Goal: Information Seeking & Learning: Learn about a topic

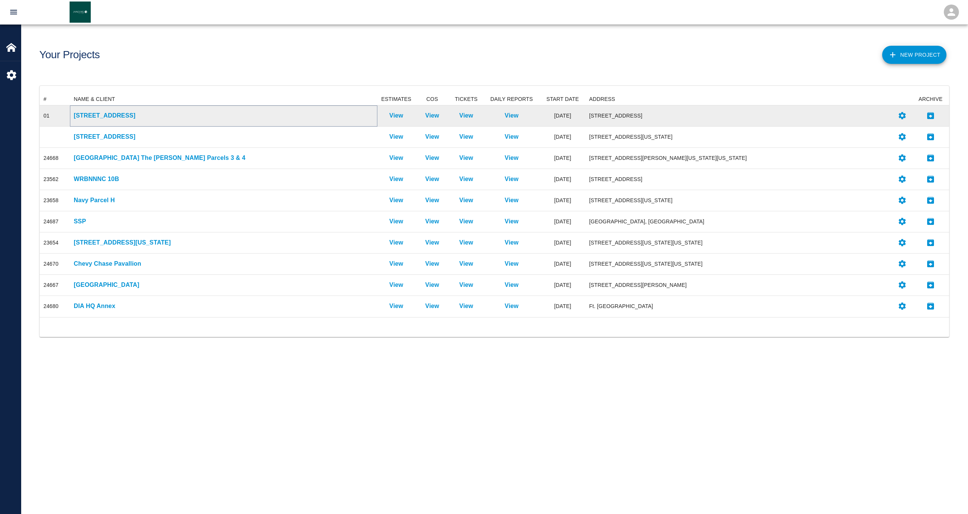
click at [104, 119] on p "[STREET_ADDRESS]" at bounding box center [224, 115] width 300 height 9
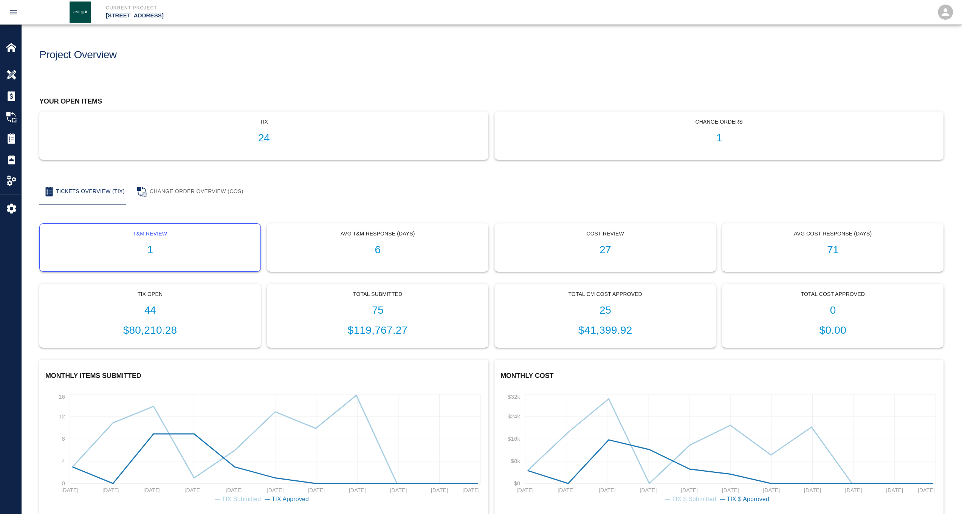
click at [153, 245] on h1 "1" at bounding box center [150, 250] width 209 height 12
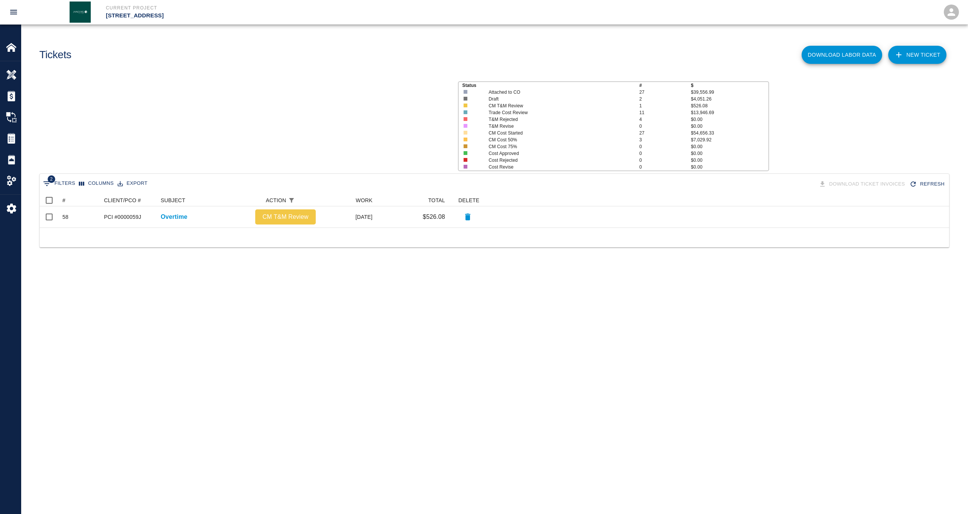
scroll to position [27, 903]
click at [11, 45] on img at bounding box center [11, 47] width 11 height 11
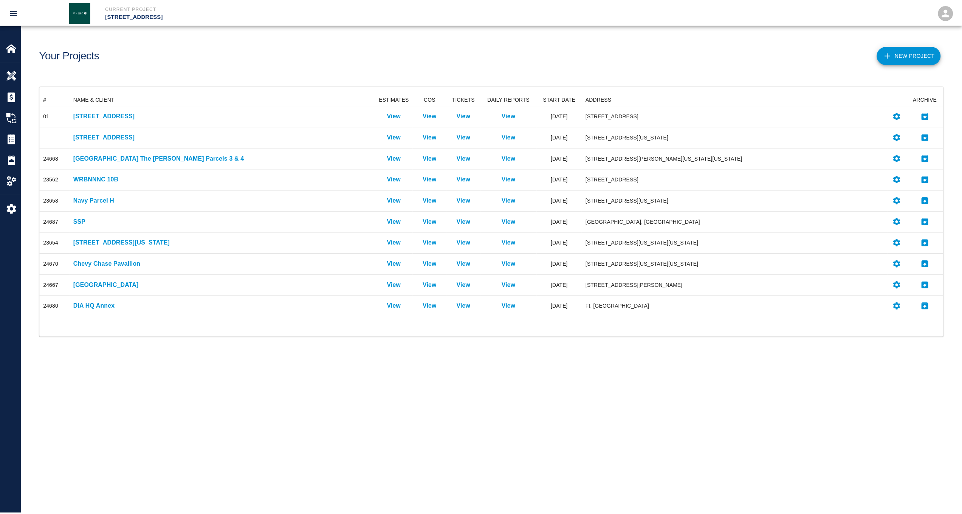
scroll to position [218, 903]
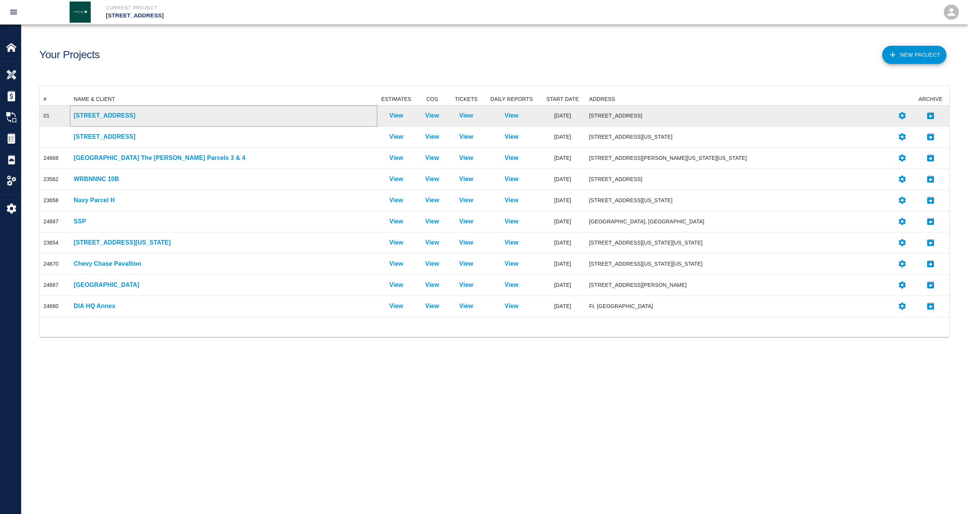
click at [107, 113] on p "[STREET_ADDRESS]" at bounding box center [224, 115] width 300 height 9
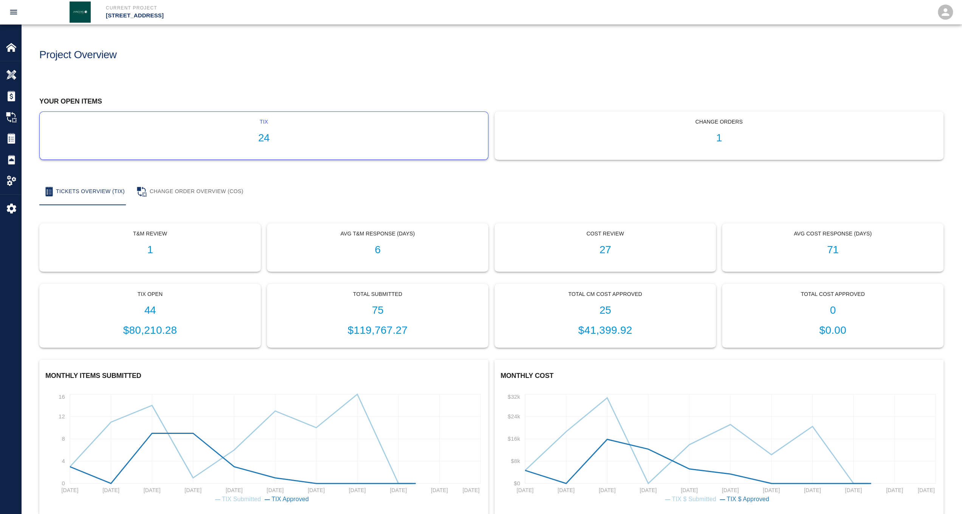
click at [234, 133] on h1 "24" at bounding box center [264, 138] width 436 height 12
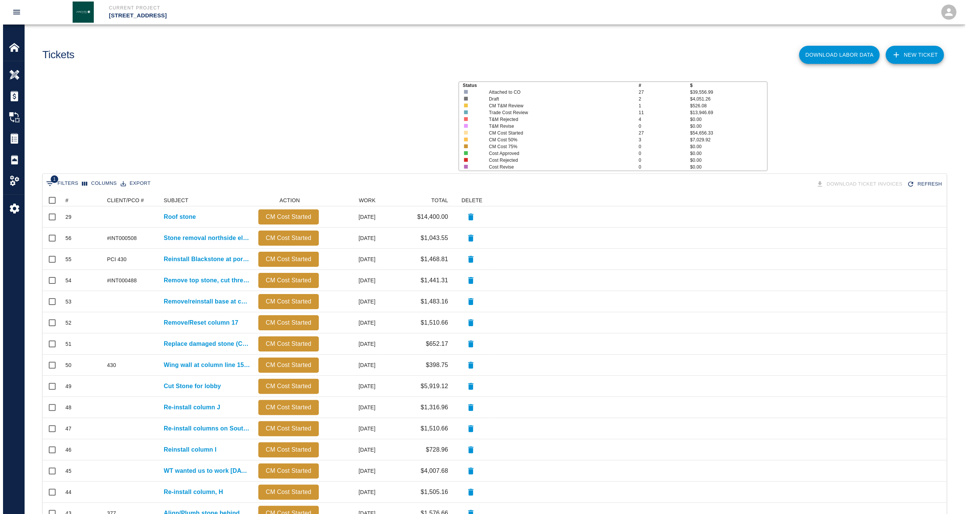
scroll to position [429, 897]
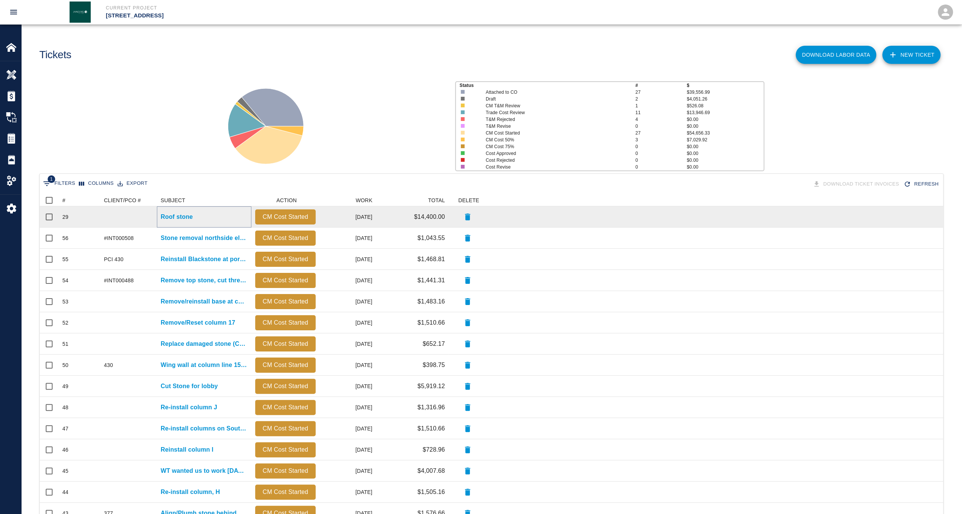
click at [171, 219] on p "Roof stone" at bounding box center [177, 216] width 32 height 9
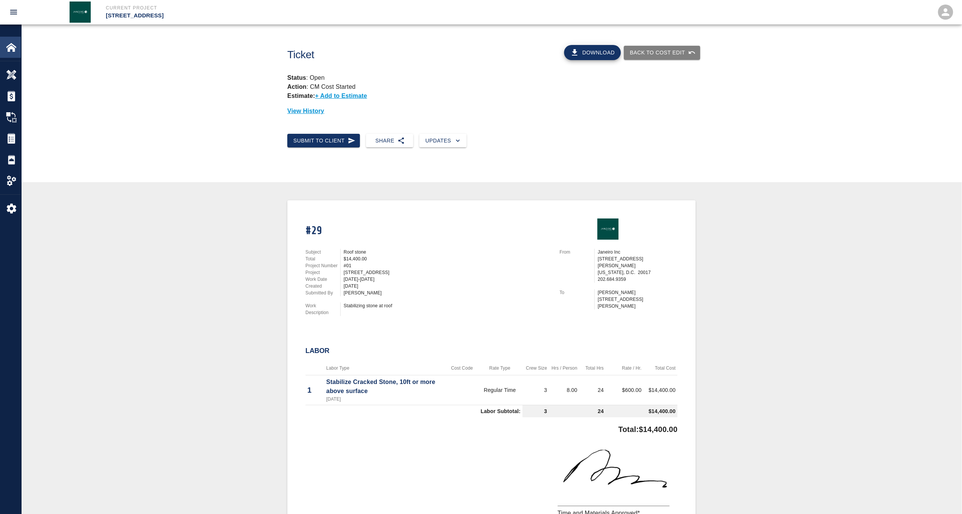
click at [14, 49] on img at bounding box center [11, 47] width 11 height 11
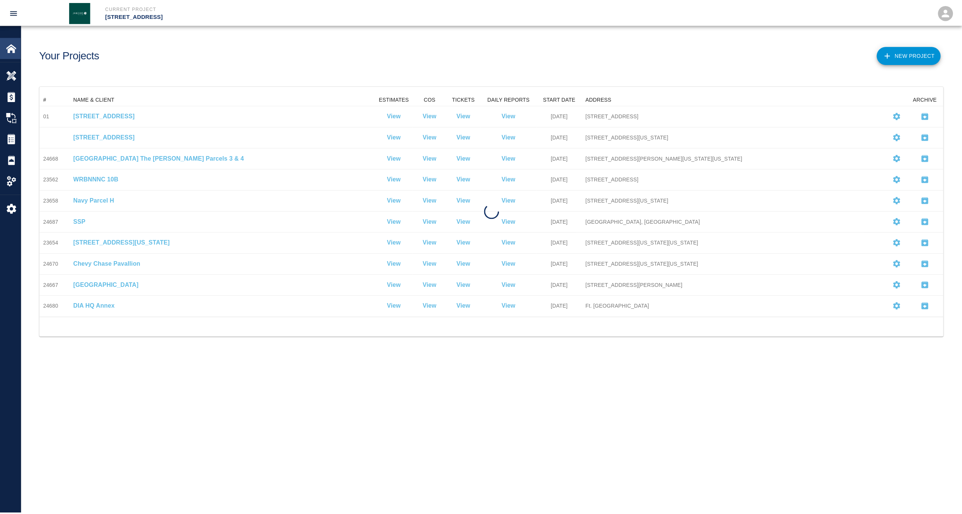
scroll to position [218, 903]
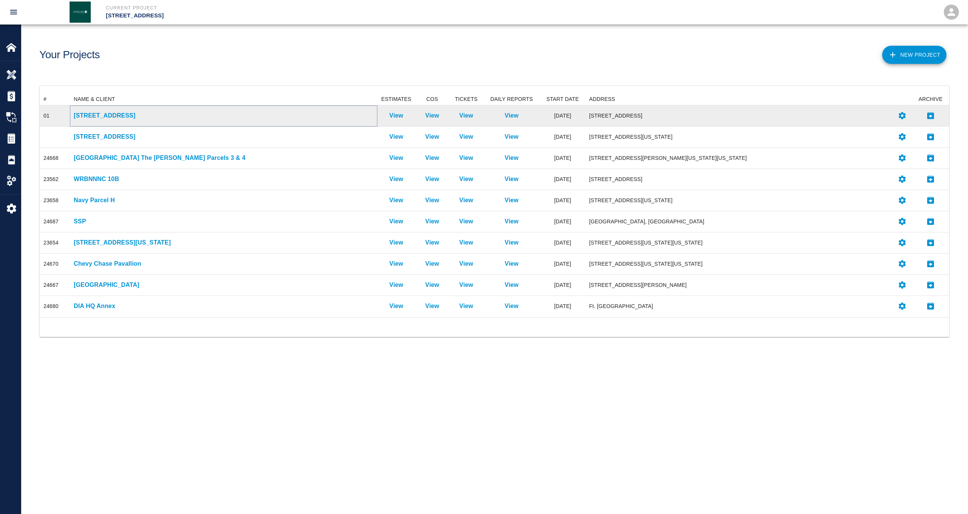
click at [104, 116] on p "[STREET_ADDRESS]" at bounding box center [224, 115] width 300 height 9
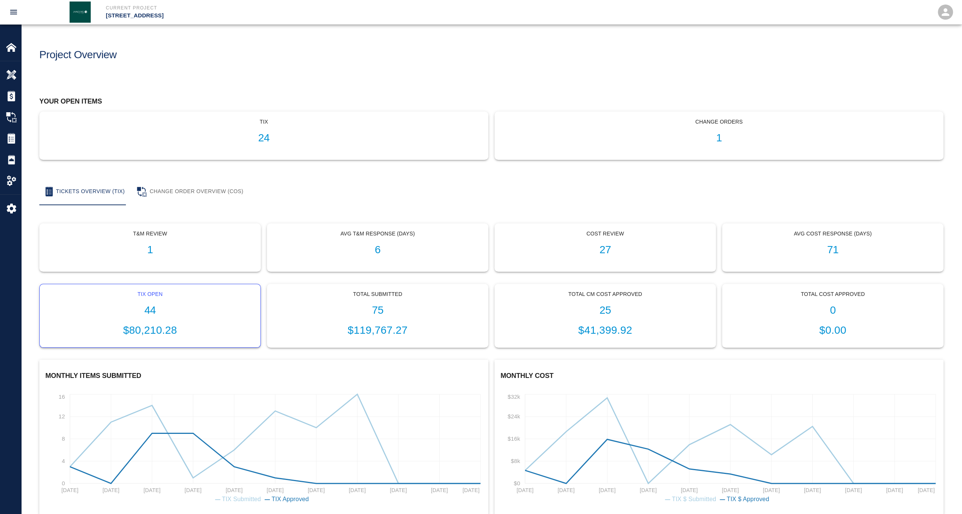
click at [149, 300] on div "Tix Open 44 $80,210.28" at bounding box center [150, 315] width 221 height 63
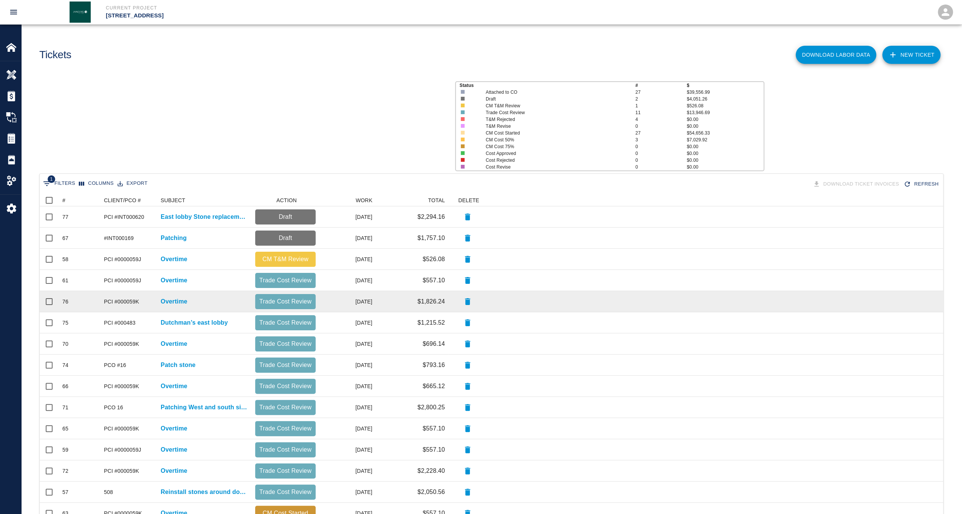
scroll to position [429, 897]
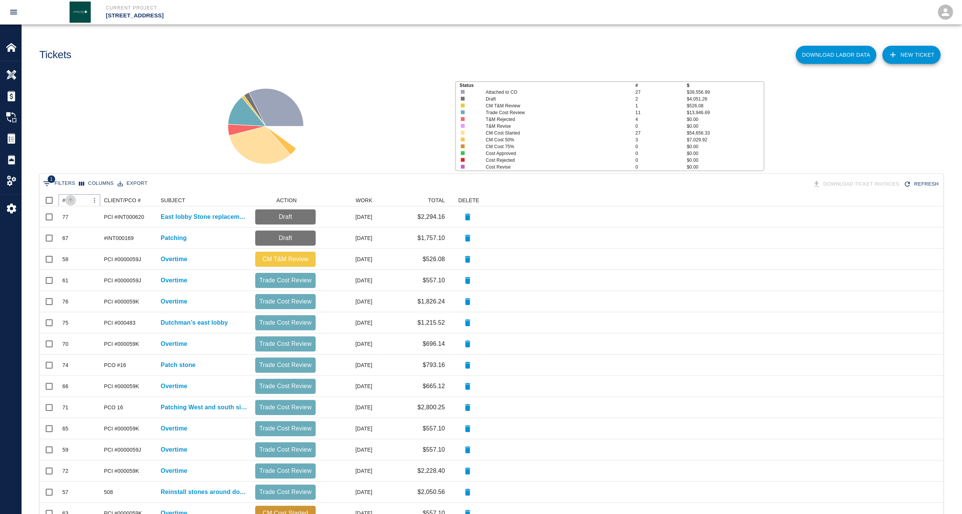
click at [67, 203] on button "Sort" at bounding box center [70, 200] width 11 height 11
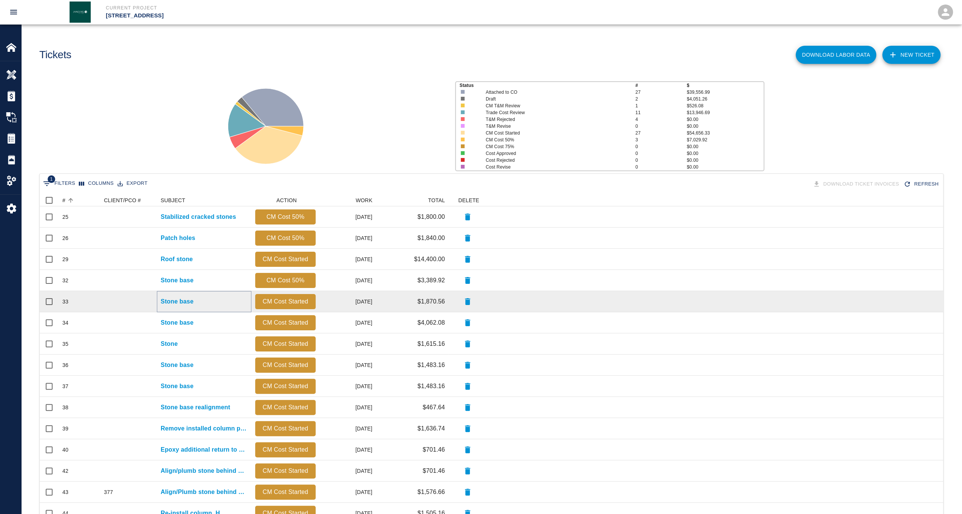
click at [178, 303] on p "Stone base" at bounding box center [177, 301] width 33 height 9
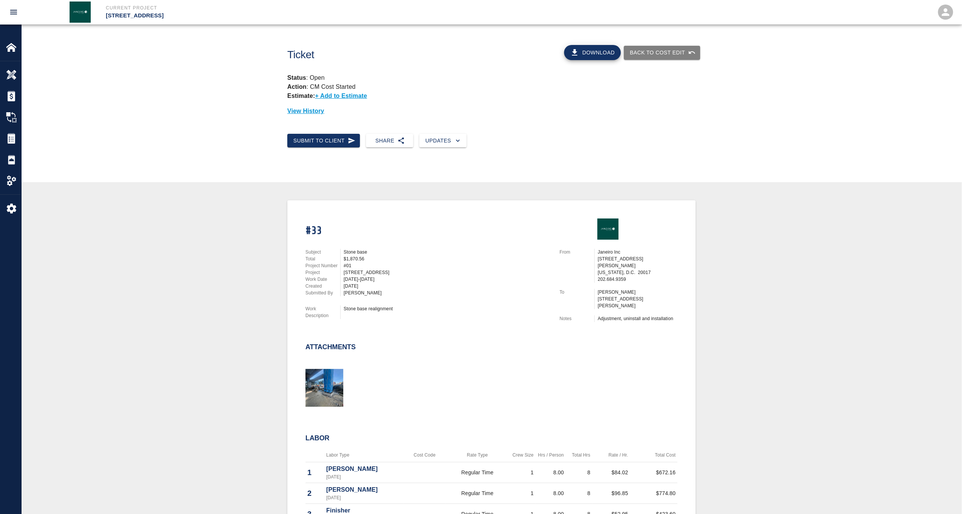
click at [14, 14] on icon "open drawer" at bounding box center [13, 12] width 7 height 5
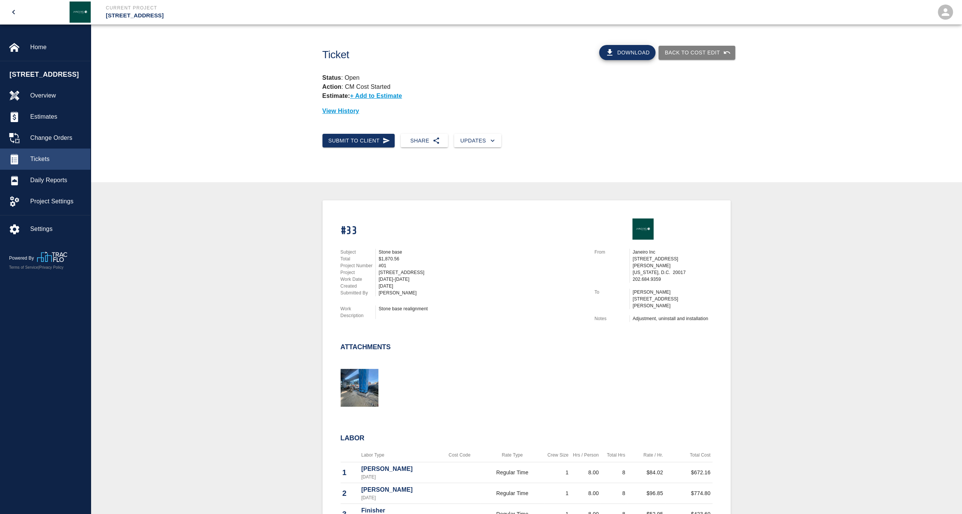
click at [43, 164] on span "Tickets" at bounding box center [57, 159] width 54 height 9
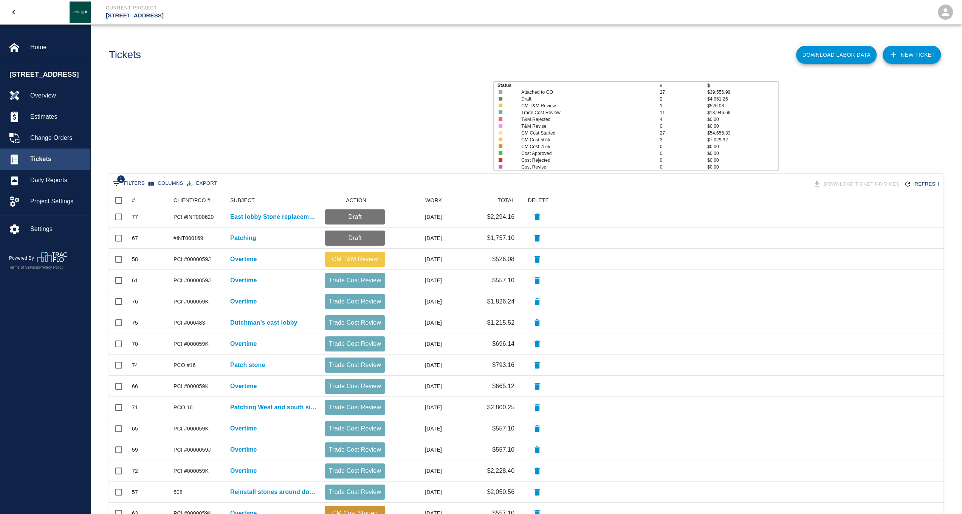
scroll to position [429, 828]
click at [131, 197] on icon at bounding box center [128, 200] width 9 height 9
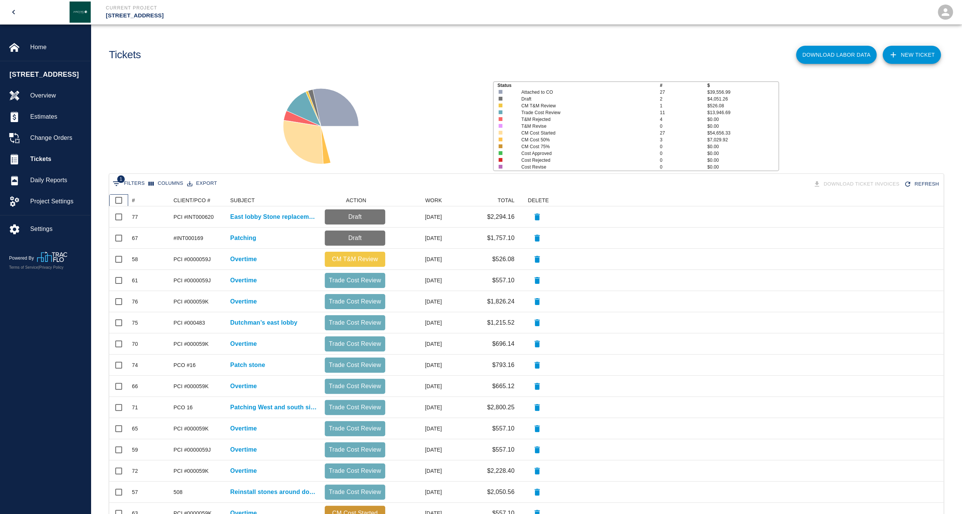
click at [132, 199] on icon at bounding box center [128, 200] width 9 height 9
click at [133, 200] on div "#" at bounding box center [133, 200] width 3 height 12
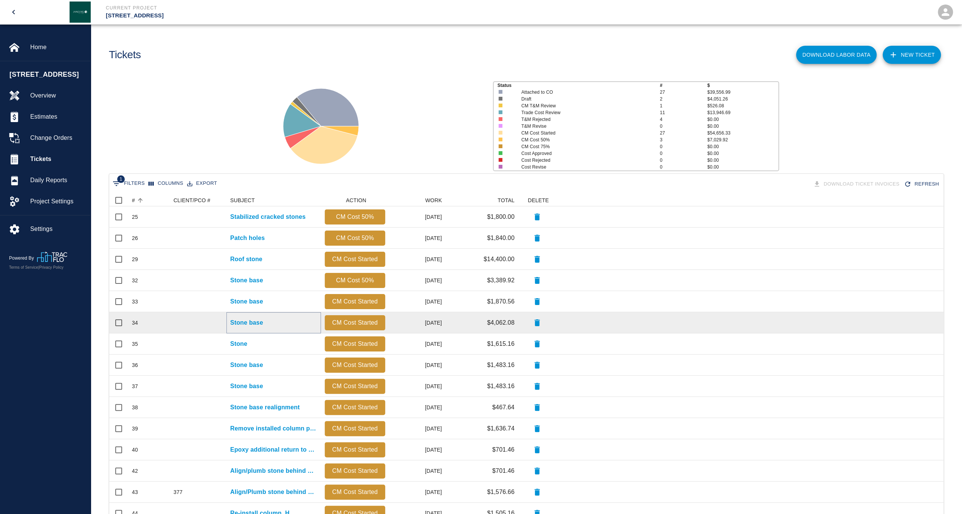
click at [256, 324] on p "Stone base" at bounding box center [246, 322] width 33 height 9
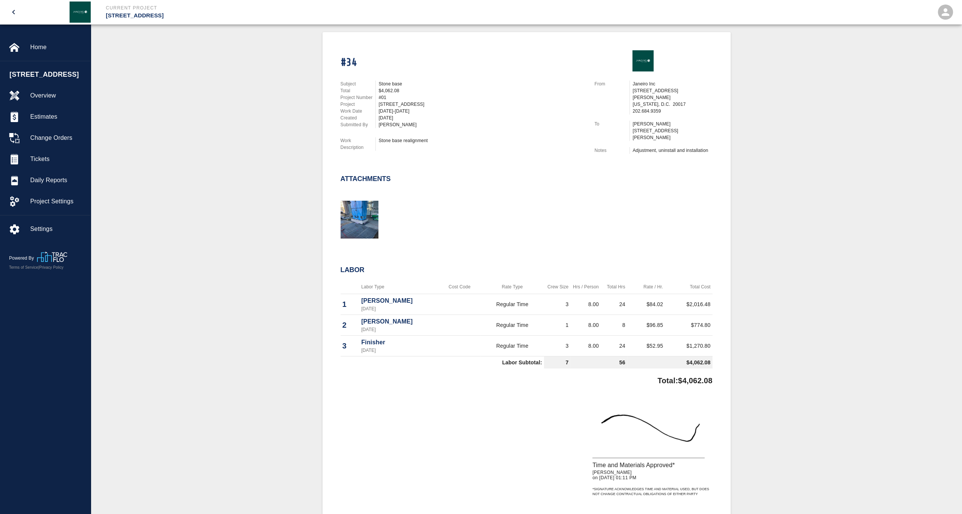
scroll to position [151, 0]
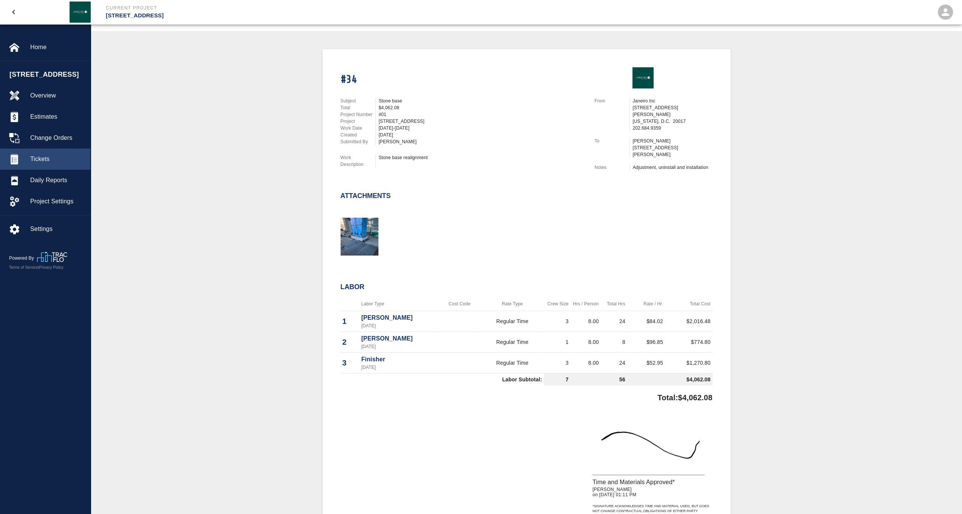
click at [46, 162] on div "Tickets" at bounding box center [45, 159] width 90 height 21
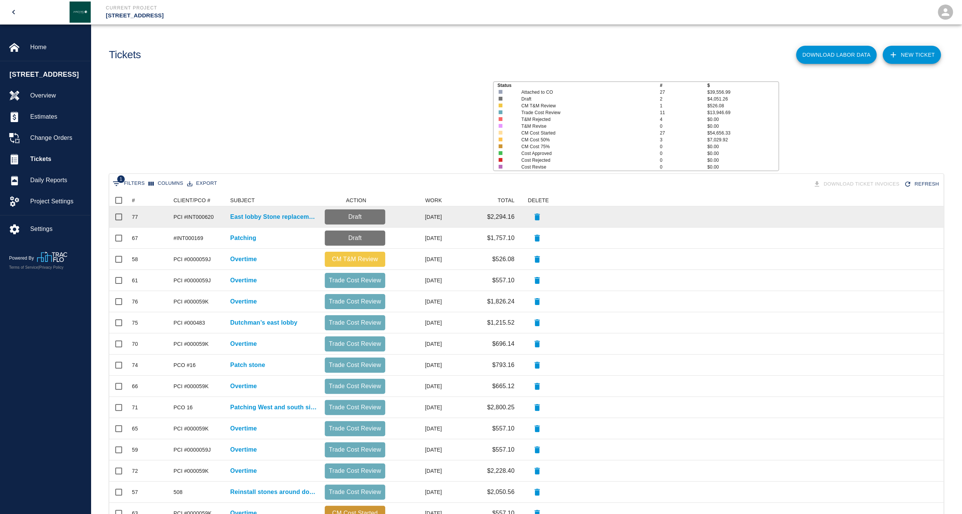
scroll to position [429, 828]
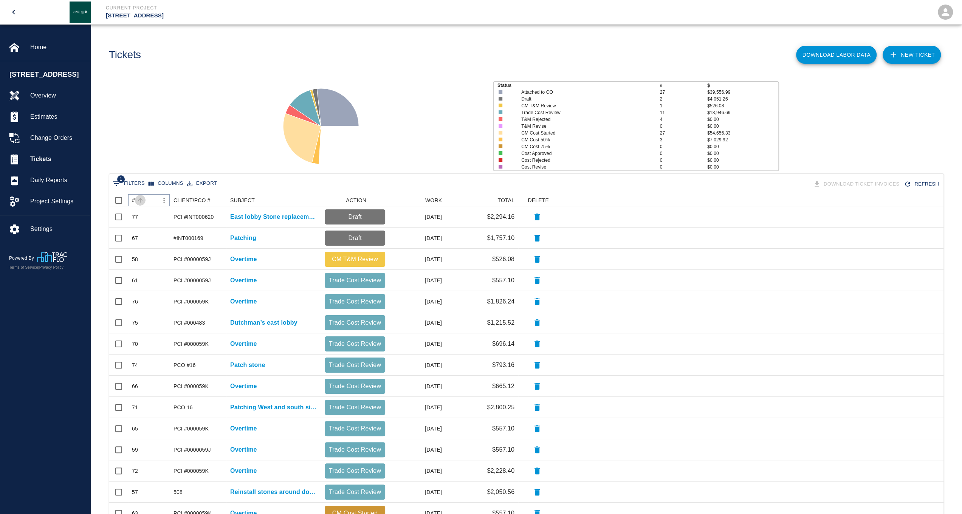
click at [136, 200] on button "Sort" at bounding box center [140, 200] width 11 height 11
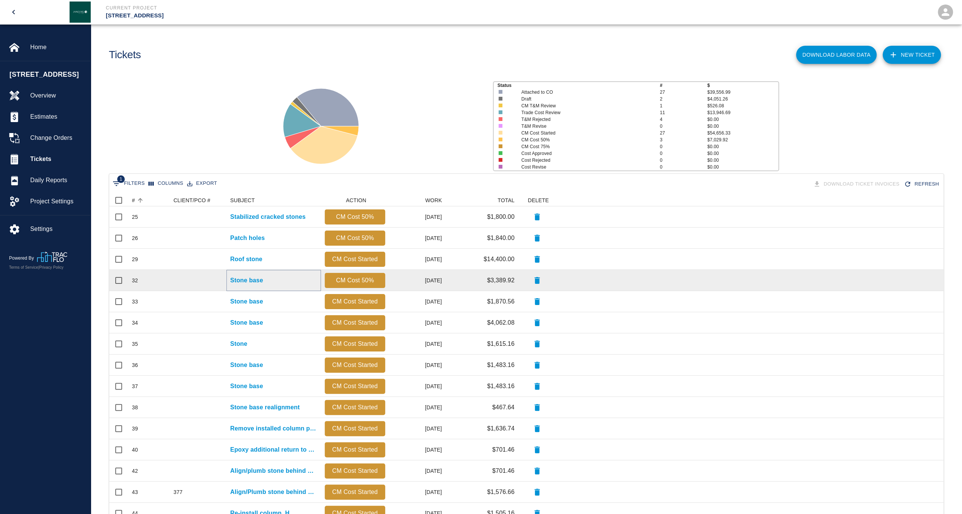
click at [249, 278] on p "Stone base" at bounding box center [246, 280] width 33 height 9
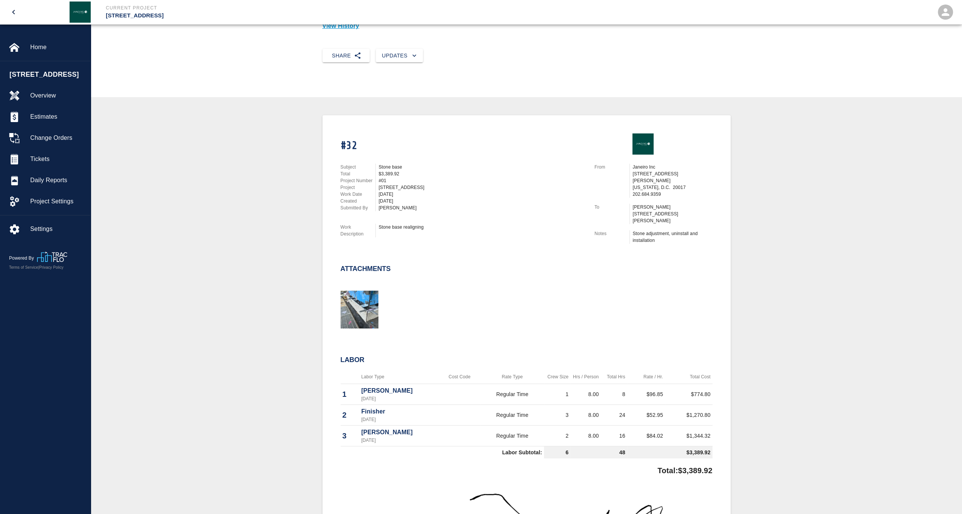
scroll to position [113, 0]
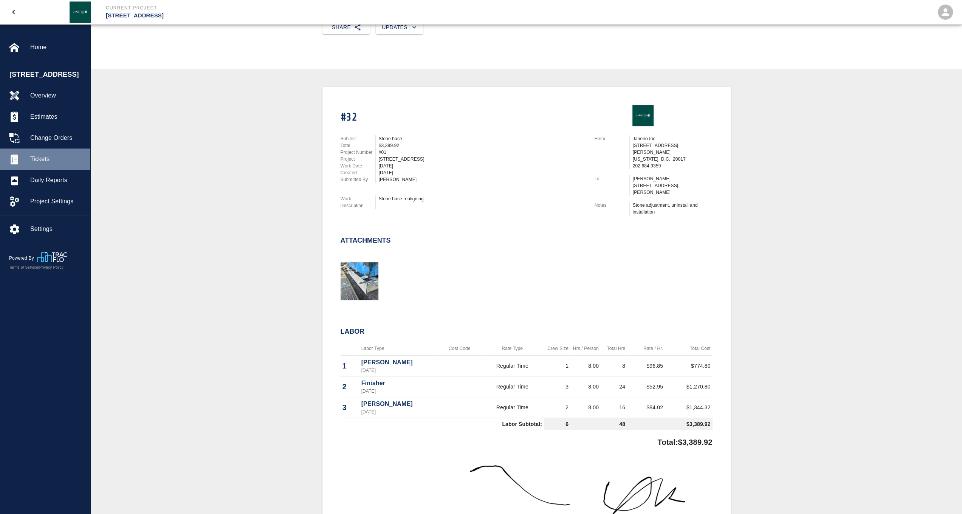
click at [52, 164] on span "Tickets" at bounding box center [57, 159] width 54 height 9
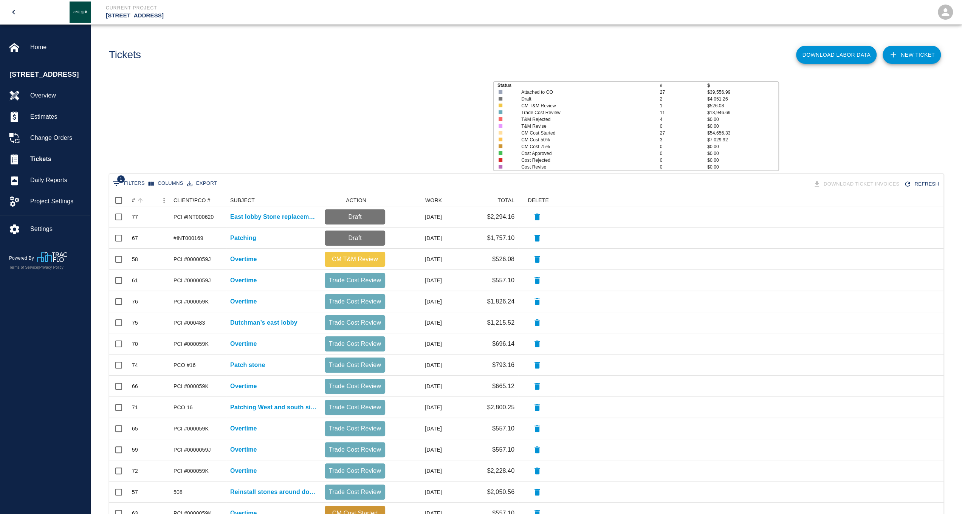
scroll to position [429, 828]
click at [136, 202] on button "Sort" at bounding box center [140, 200] width 11 height 11
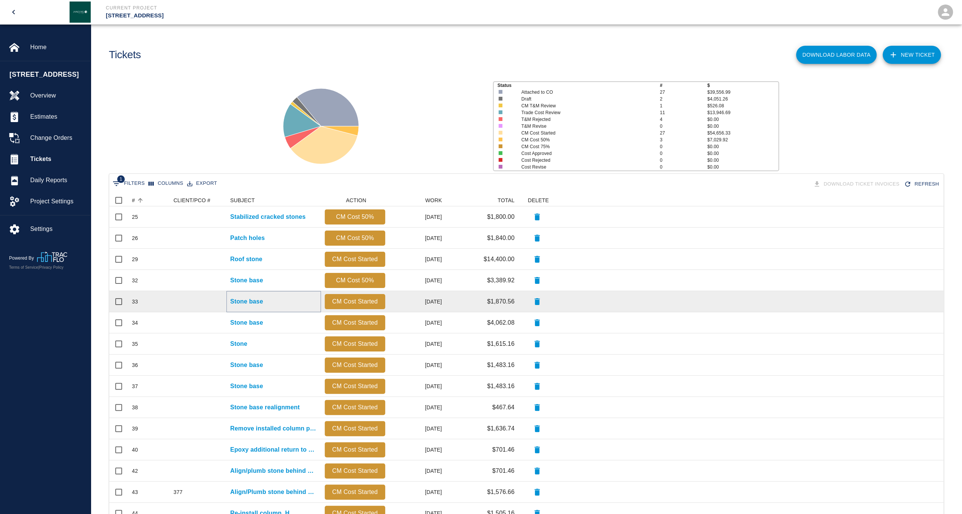
click at [259, 299] on p "Stone base" at bounding box center [246, 301] width 33 height 9
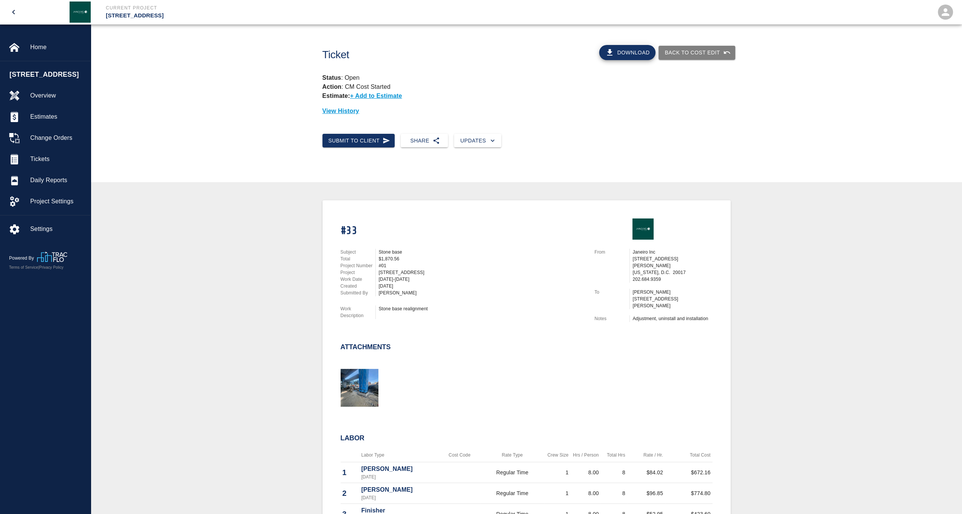
scroll to position [151, 0]
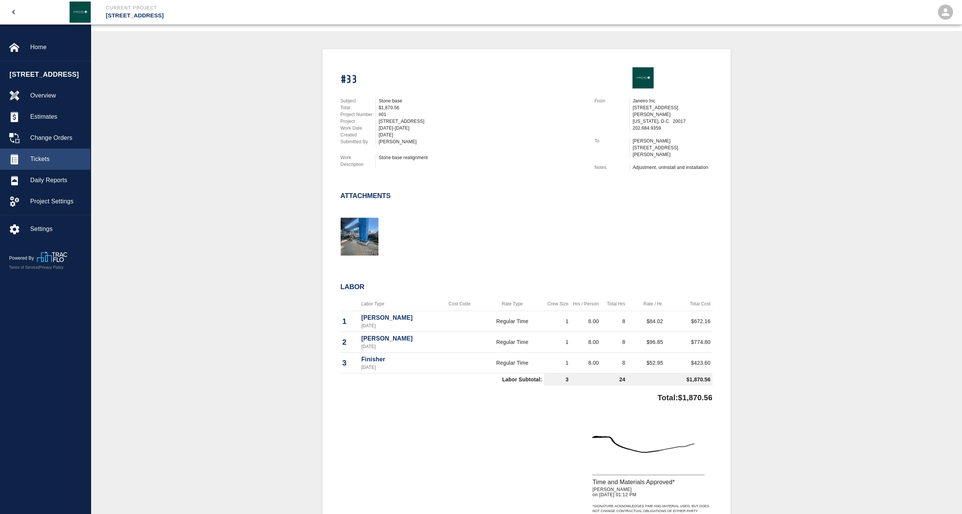
click at [43, 164] on span "Tickets" at bounding box center [57, 159] width 54 height 9
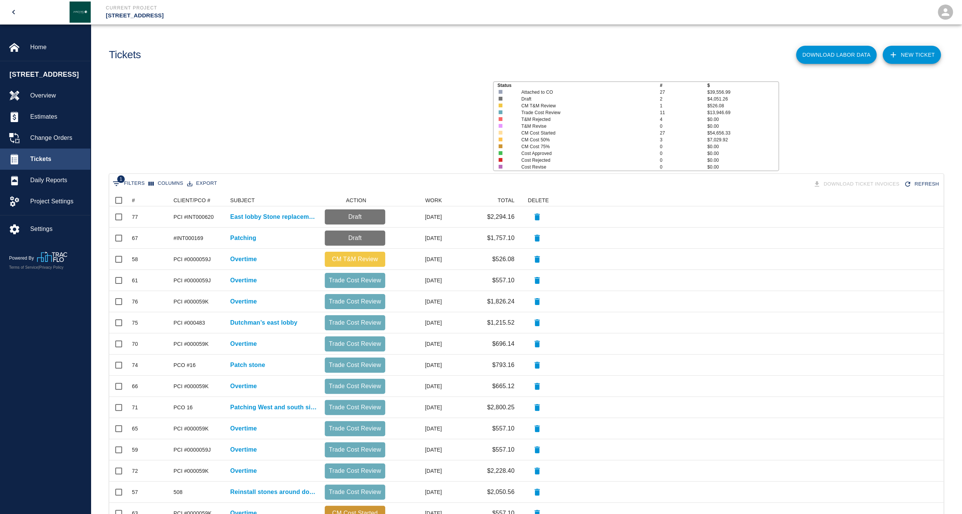
scroll to position [429, 828]
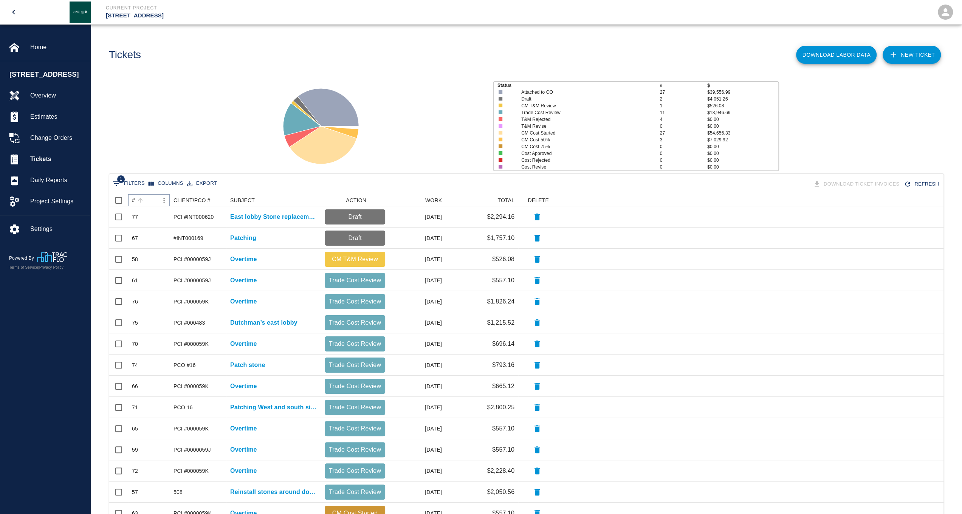
click at [136, 201] on button "Sort" at bounding box center [140, 200] width 11 height 11
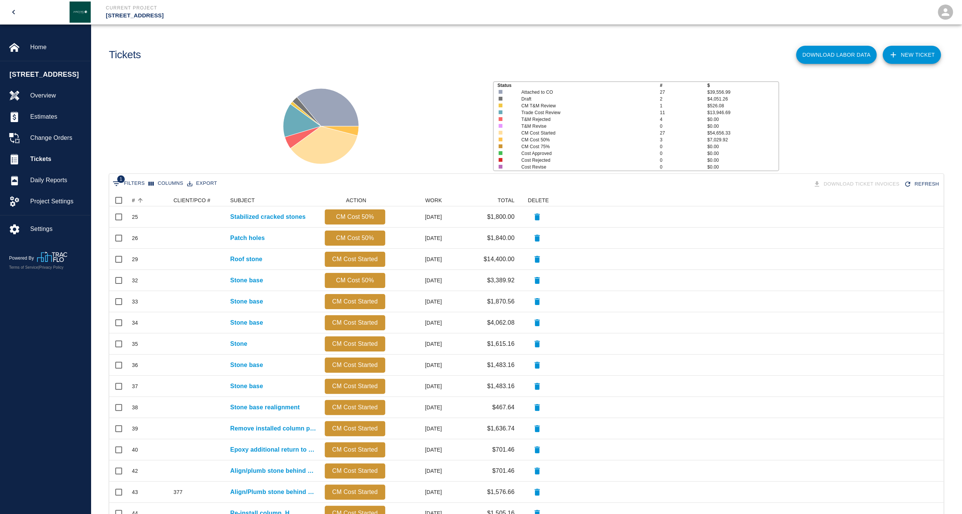
click at [290, 126] on icon at bounding box center [302, 120] width 38 height 33
click at [332, 104] on icon at bounding box center [328, 107] width 62 height 38
click at [333, 138] on icon at bounding box center [323, 145] width 67 height 38
click at [250, 120] on div "Status # $ Attached to CO 27 $39,556.99 Draft 2 $4,051.26 CM T&M Review 1 $526.…" at bounding box center [523, 123] width 877 height 101
click at [866, 148] on div "Status # $ Attached to CO 27 $39,556.99 Draft 2 $4,051.26 CM T&M Review 1 $526.…" at bounding box center [523, 123] width 877 height 101
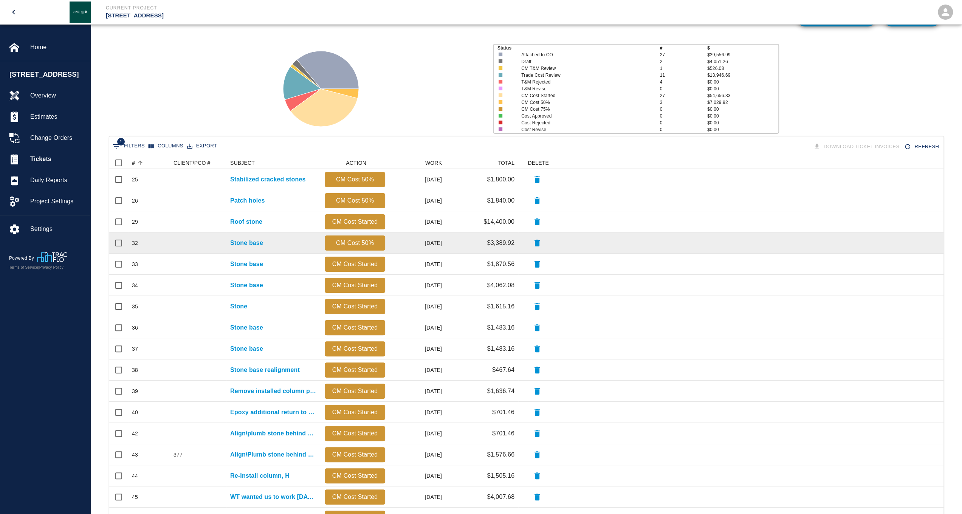
scroll to position [0, 0]
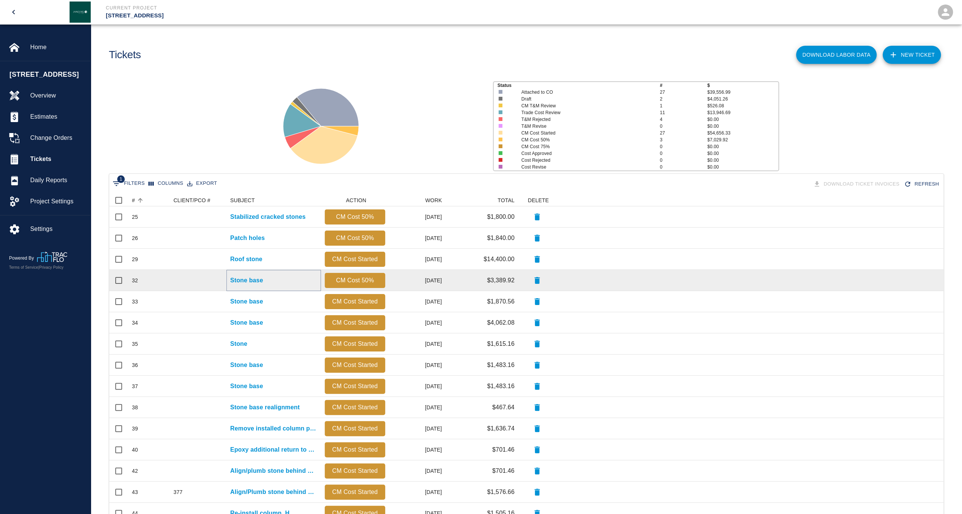
click at [236, 282] on p "Stone base" at bounding box center [246, 280] width 33 height 9
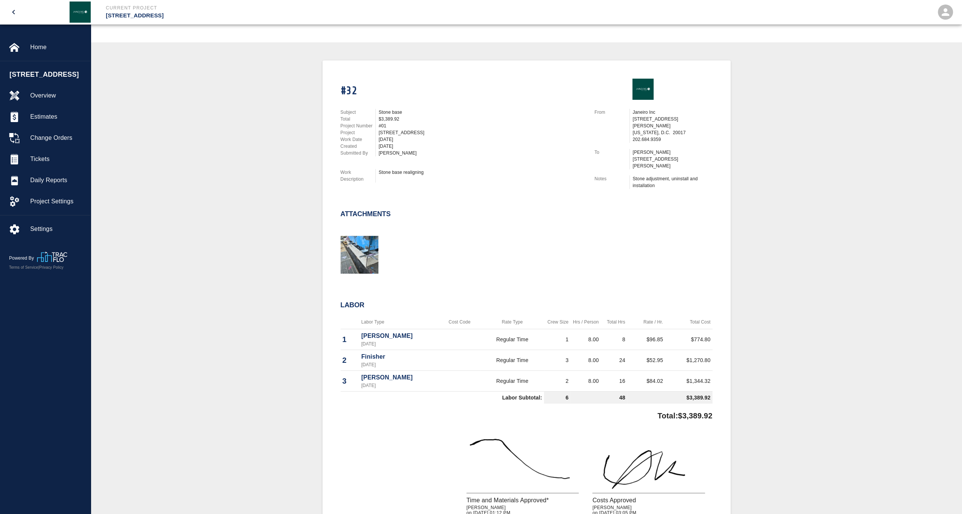
scroll to position [151, 0]
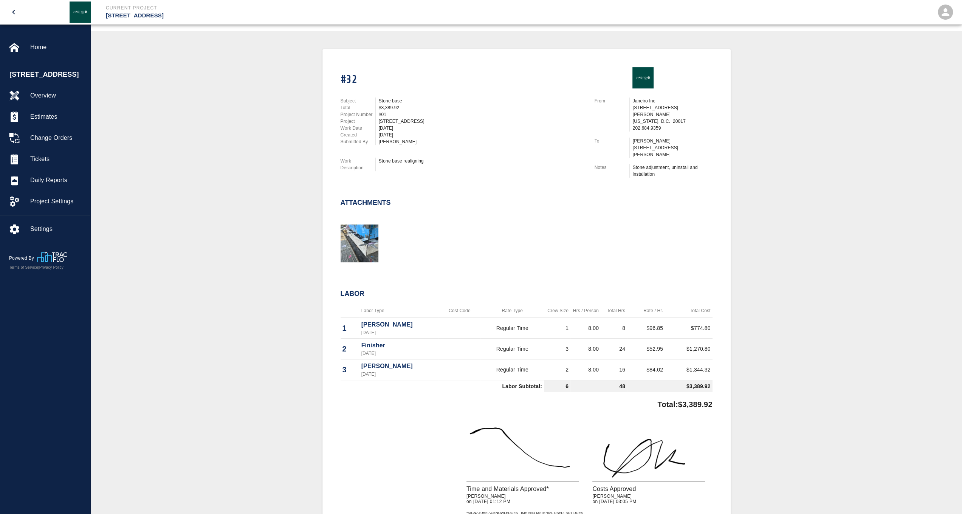
click at [538, 243] on div at bounding box center [521, 234] width 381 height 61
click at [46, 164] on span "Tickets" at bounding box center [57, 159] width 54 height 9
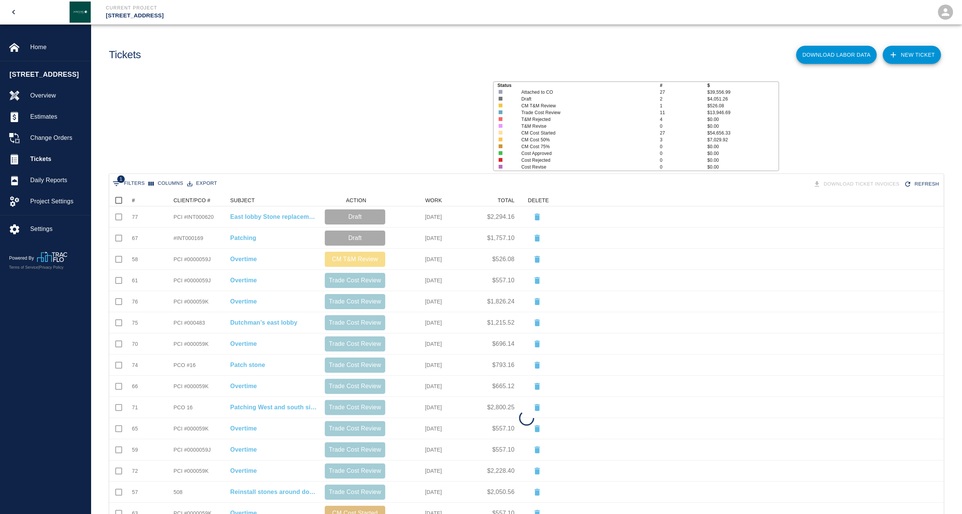
scroll to position [429, 828]
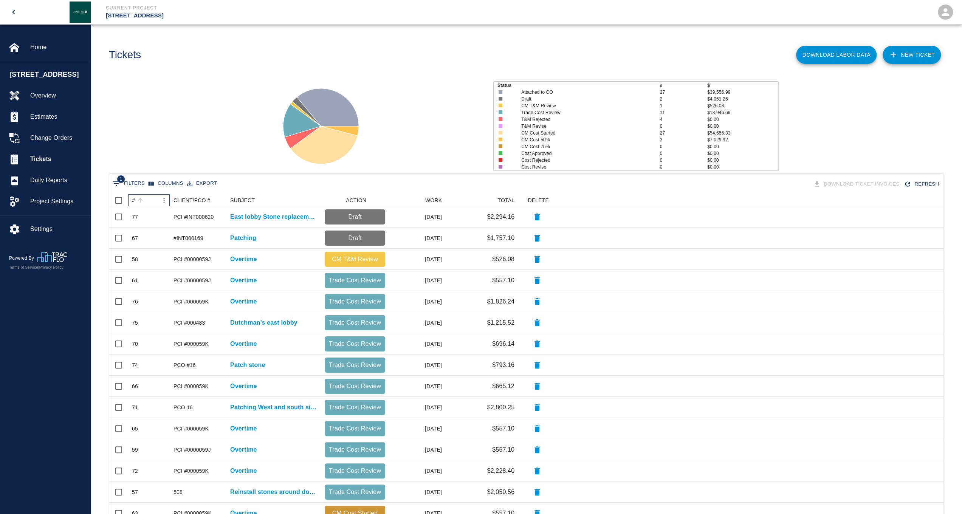
click at [134, 200] on div "#" at bounding box center [133, 200] width 3 height 12
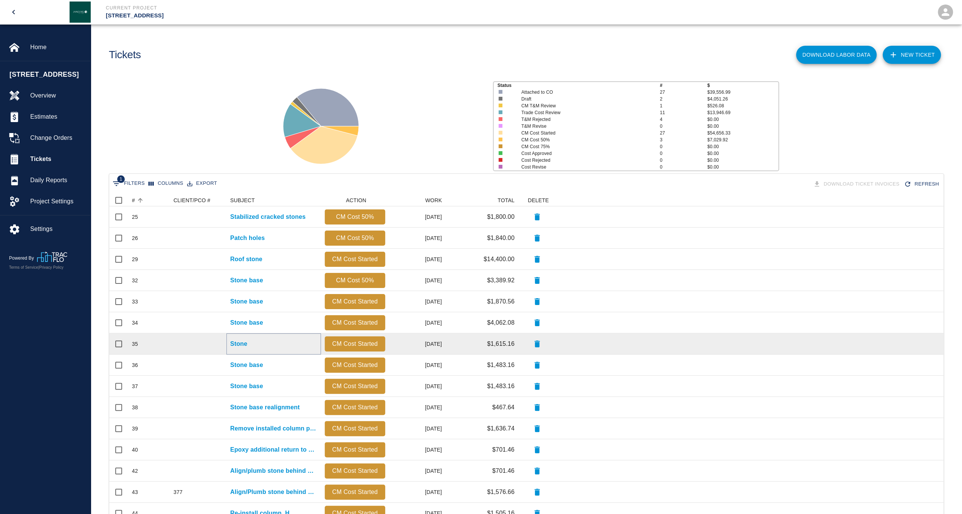
click at [243, 342] on p "Stone" at bounding box center [238, 343] width 17 height 9
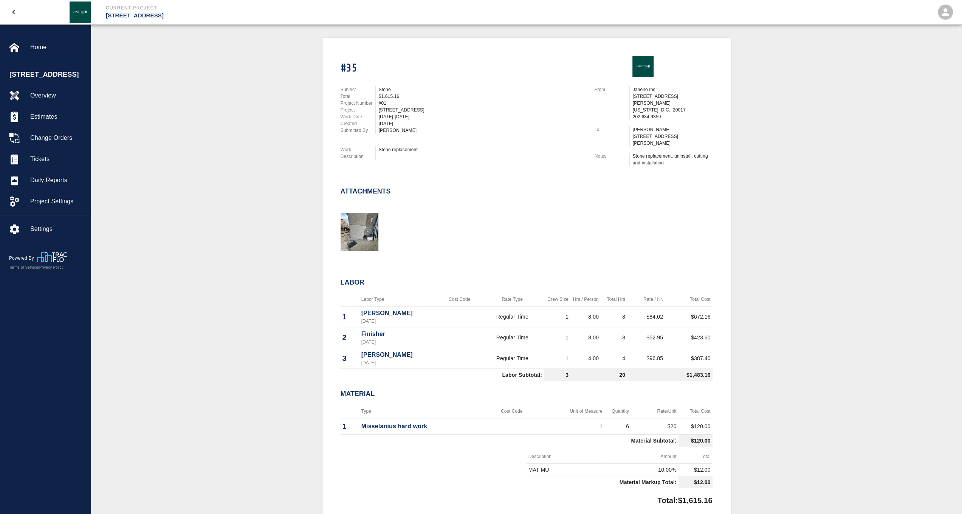
scroll to position [151, 0]
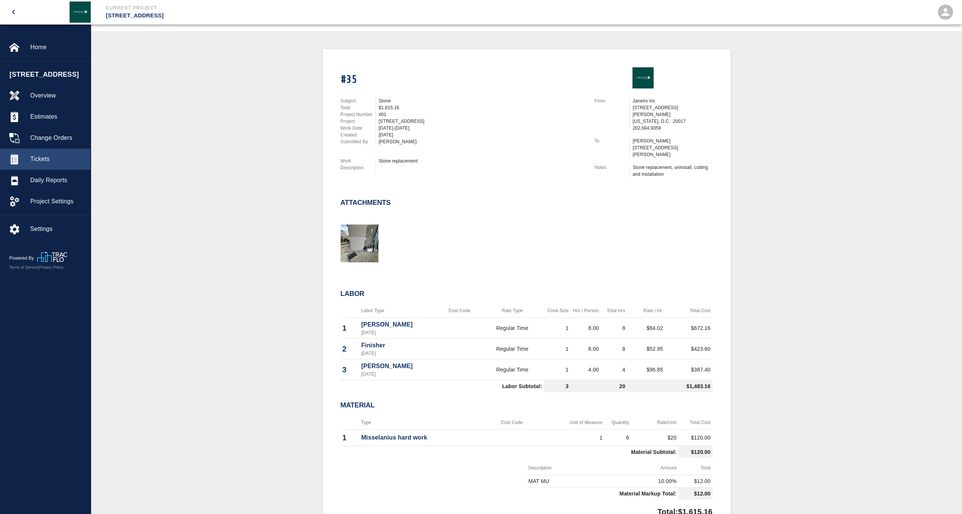
click at [25, 164] on div at bounding box center [19, 159] width 21 height 11
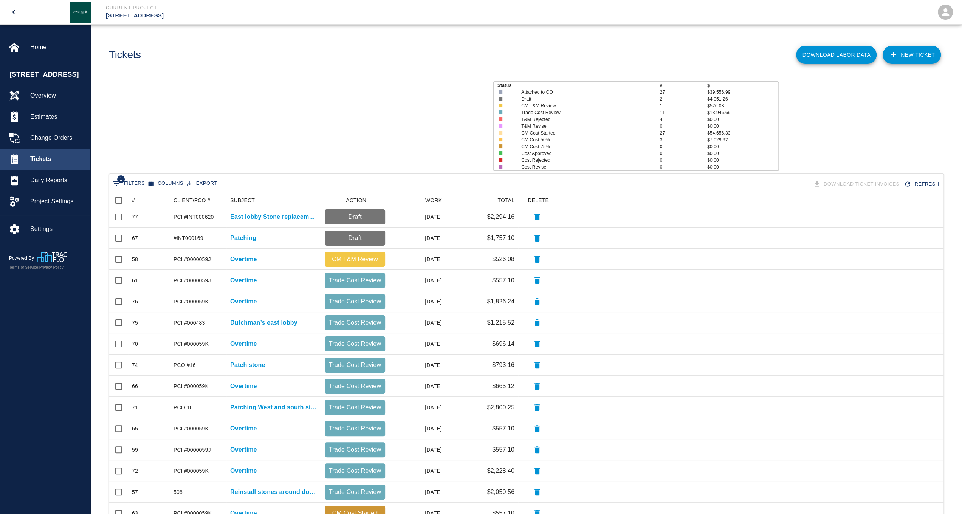
scroll to position [429, 828]
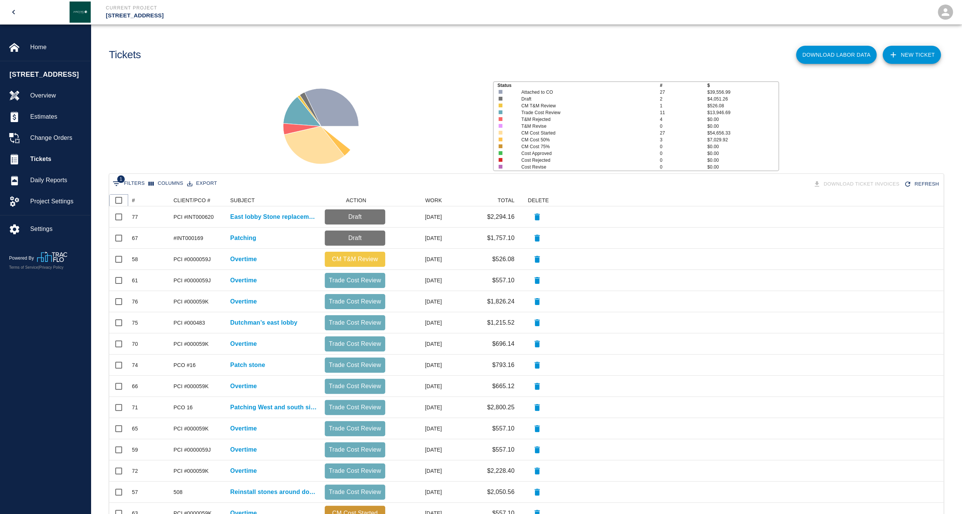
click at [130, 201] on icon at bounding box center [128, 200] width 9 height 9
click at [132, 201] on div "# CLIENT/PCO # SUBJECT ACTION WORK TOTAL DELETE" at bounding box center [332, 200] width 447 height 12
click at [132, 201] on div "#" at bounding box center [133, 200] width 3 height 12
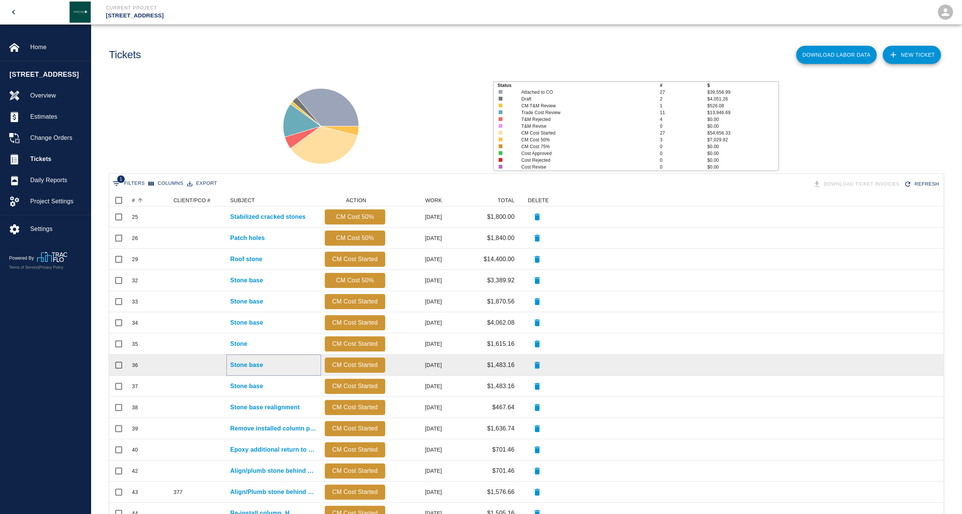
click at [242, 365] on p "Stone base" at bounding box center [246, 365] width 33 height 9
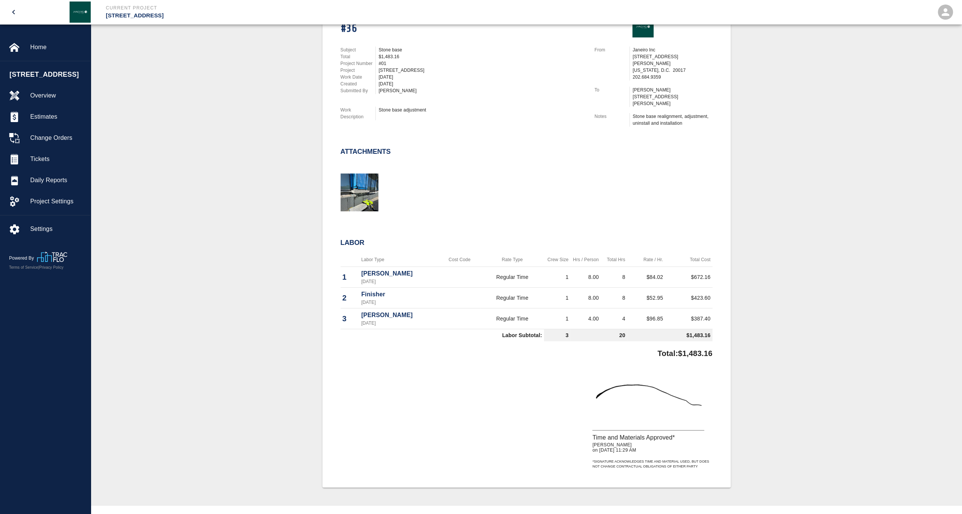
scroll to position [151, 0]
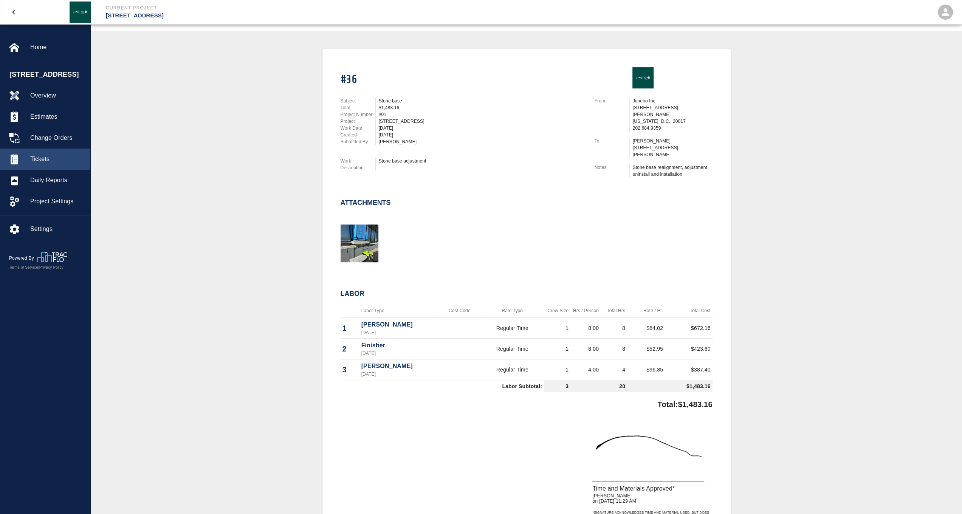
click at [49, 164] on span "Tickets" at bounding box center [57, 159] width 54 height 9
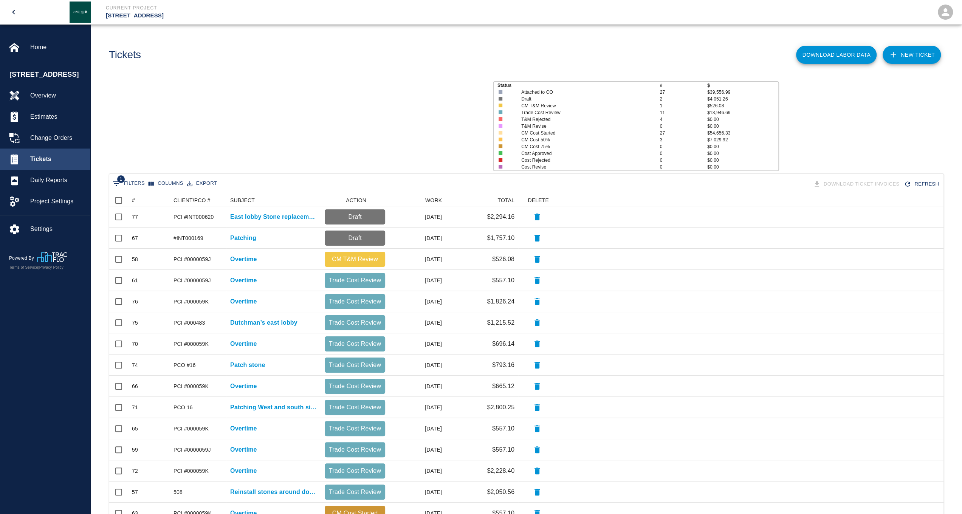
scroll to position [429, 828]
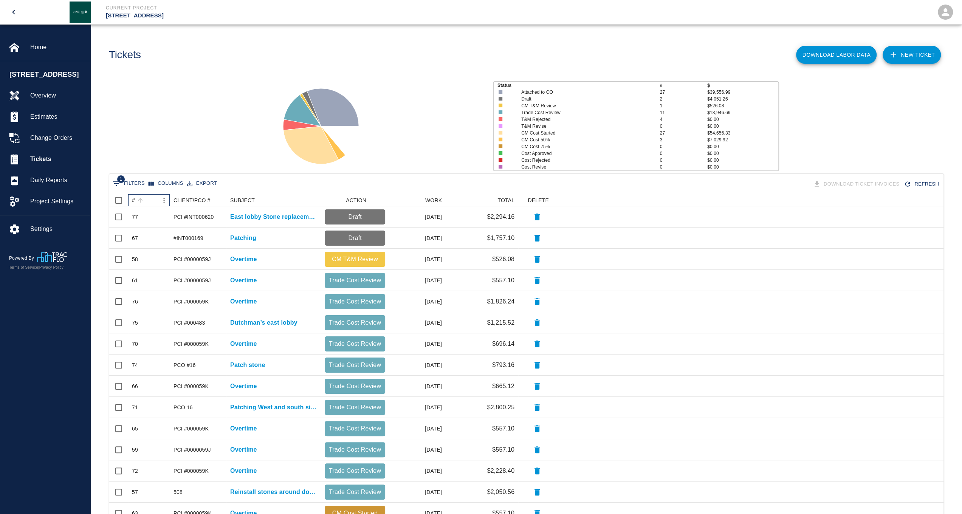
click at [133, 202] on div "#" at bounding box center [133, 200] width 3 height 12
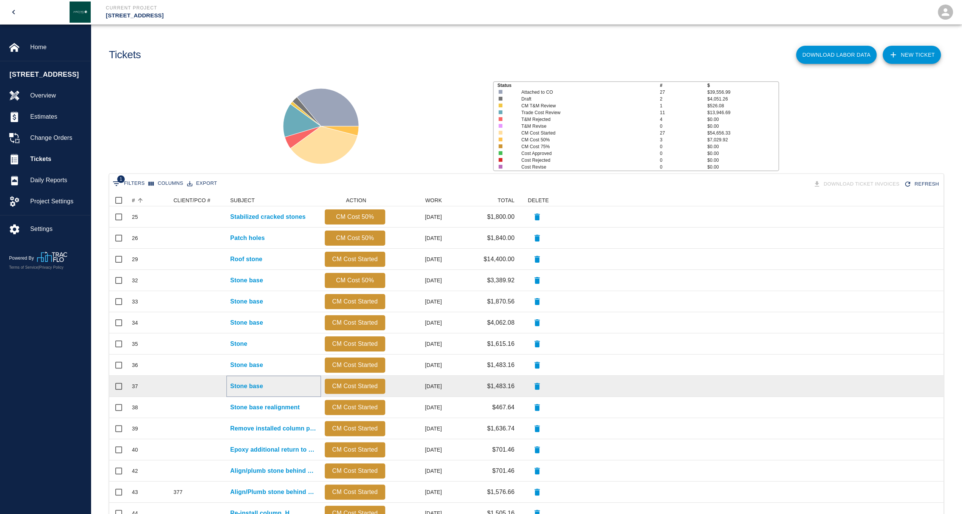
click at [236, 383] on p "Stone base" at bounding box center [246, 386] width 33 height 9
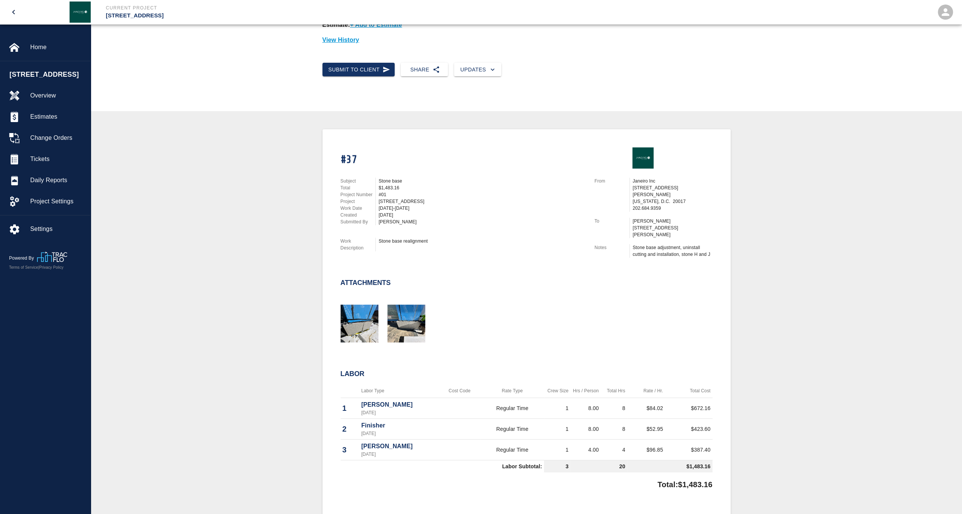
scroll to position [227, 0]
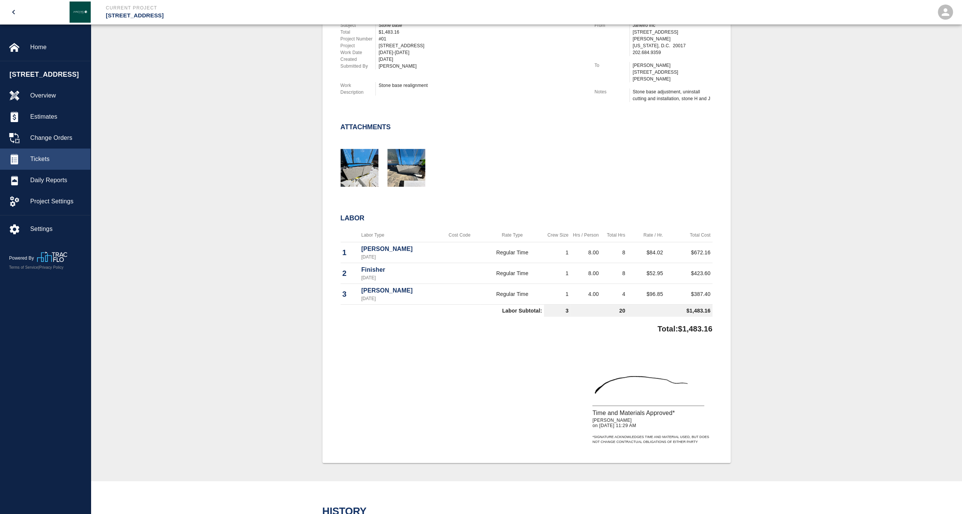
click at [52, 164] on span "Tickets" at bounding box center [57, 159] width 54 height 9
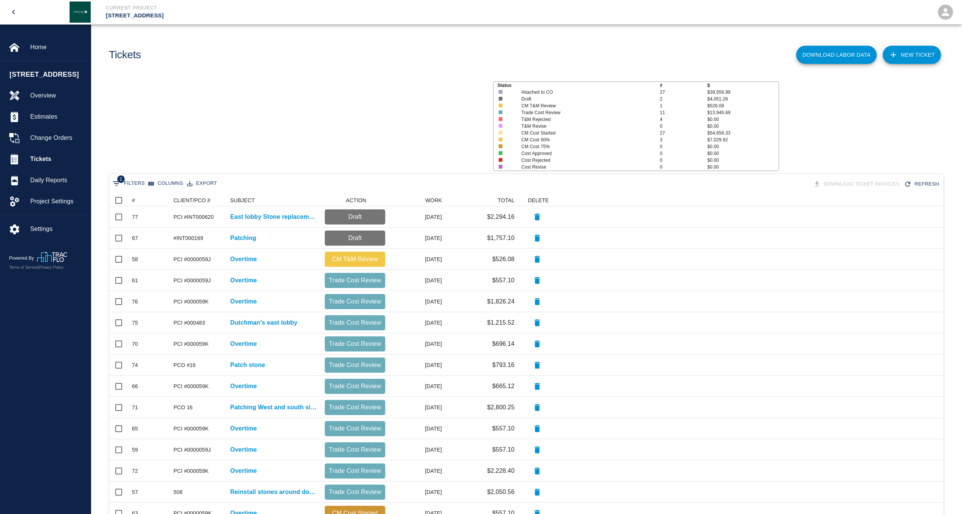
scroll to position [429, 828]
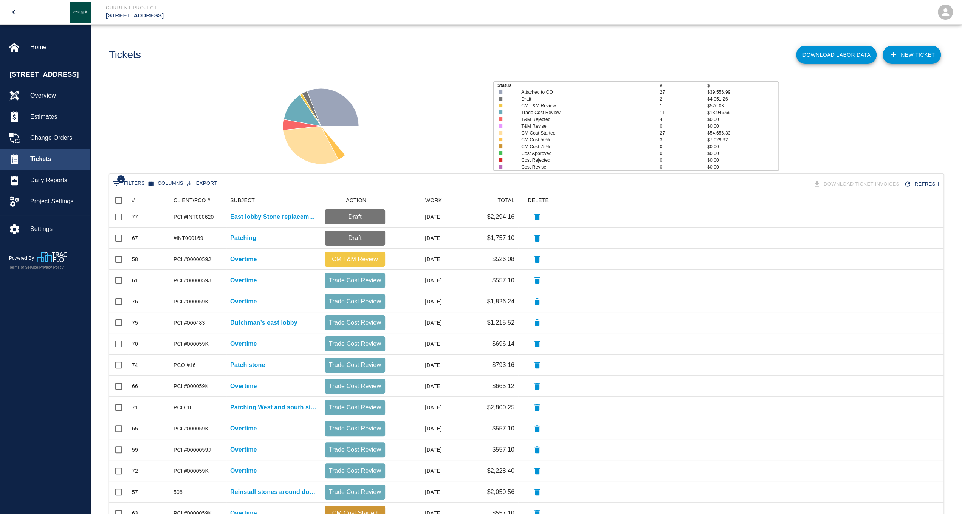
click at [51, 170] on div "Tickets" at bounding box center [45, 159] width 90 height 21
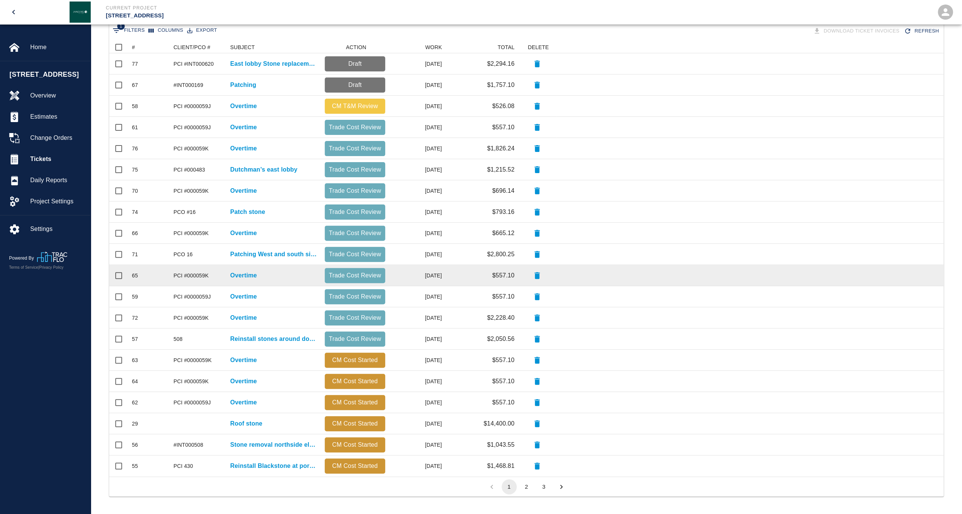
scroll to position [0, 0]
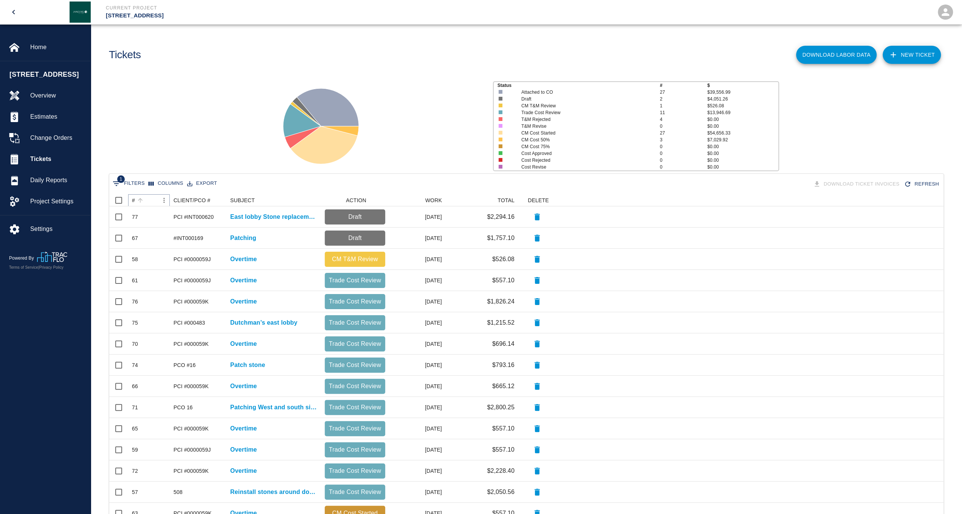
click at [135, 199] on button "Sort" at bounding box center [140, 200] width 11 height 11
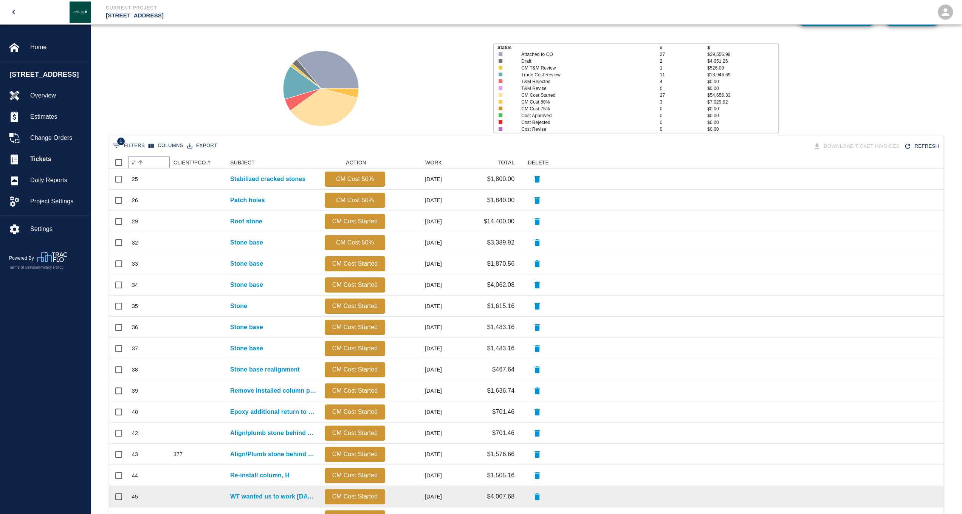
scroll to position [153, 0]
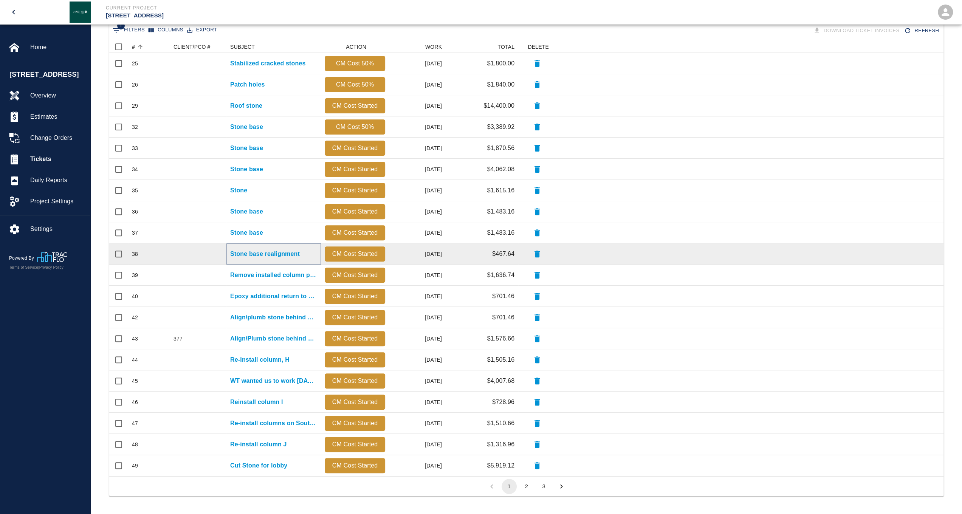
click at [263, 255] on p "Stone base realignment" at bounding box center [265, 253] width 70 height 9
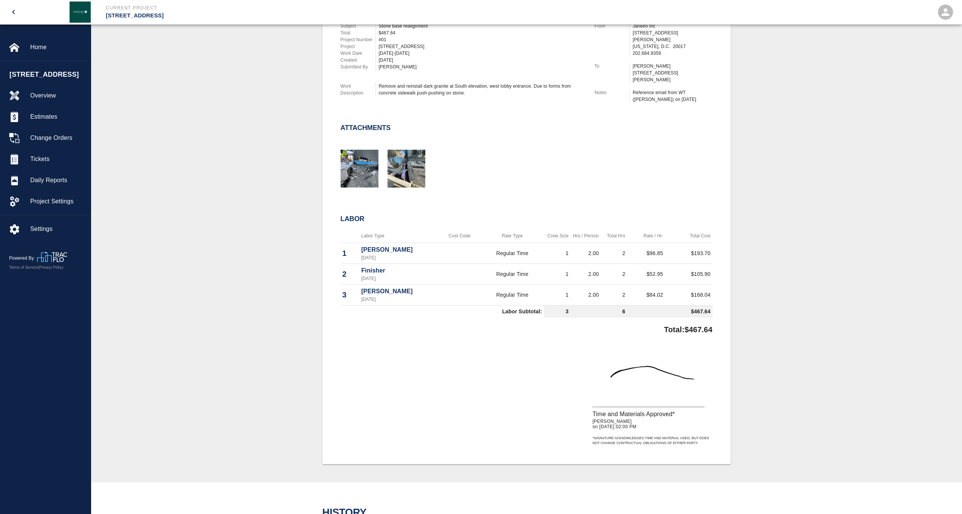
scroll to position [227, 0]
click at [50, 164] on span "Tickets" at bounding box center [57, 159] width 54 height 9
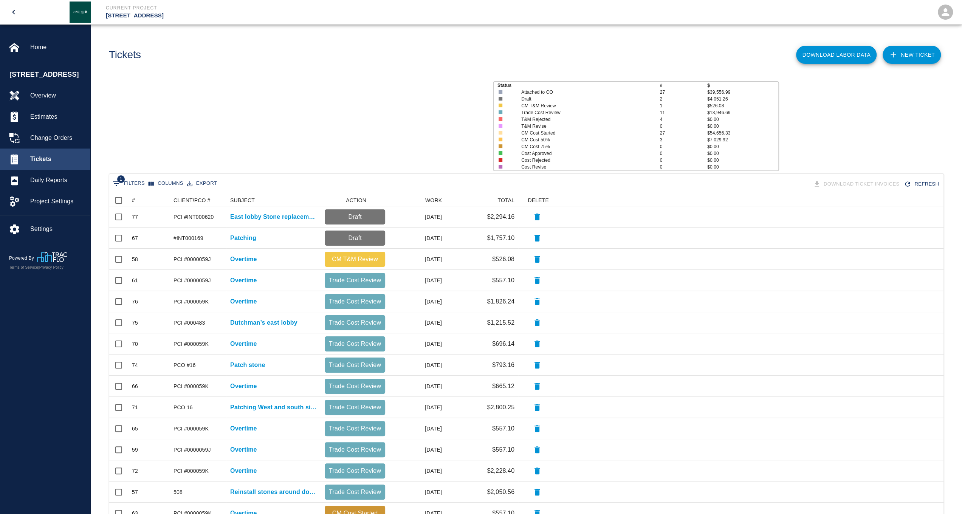
scroll to position [429, 828]
click at [47, 164] on span "Tickets" at bounding box center [57, 159] width 54 height 9
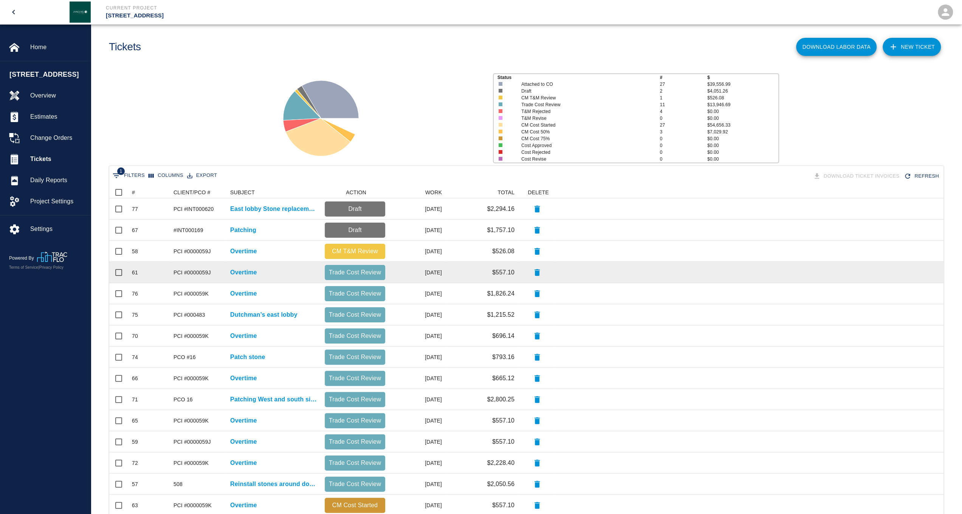
scroll to position [76, 0]
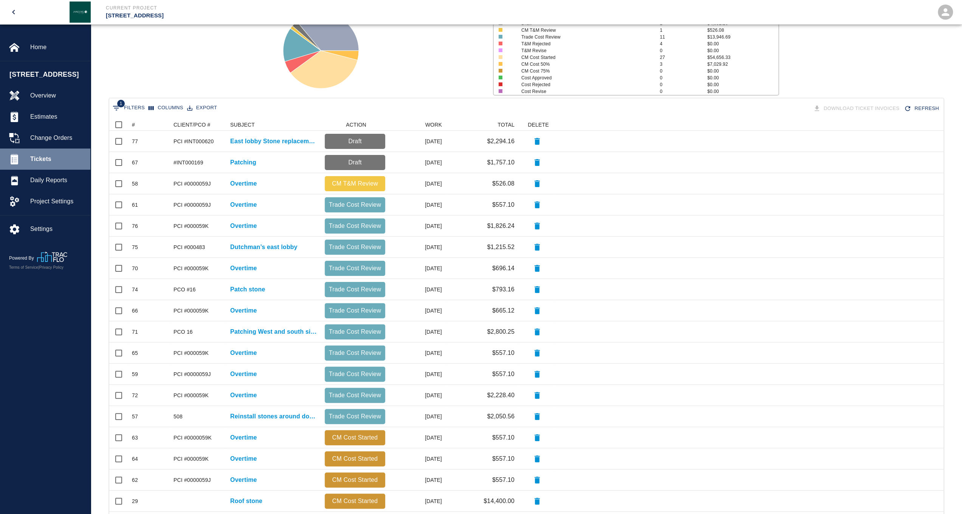
click at [43, 164] on span "Tickets" at bounding box center [57, 159] width 54 height 9
click at [133, 123] on div "#" at bounding box center [133, 125] width 3 height 12
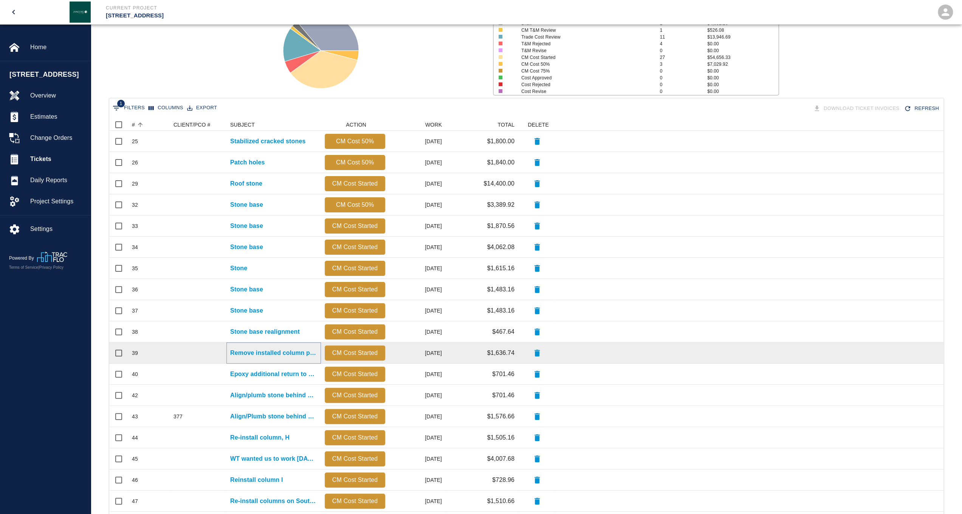
click at [249, 350] on p "Remove installed column pieces" at bounding box center [273, 352] width 87 height 9
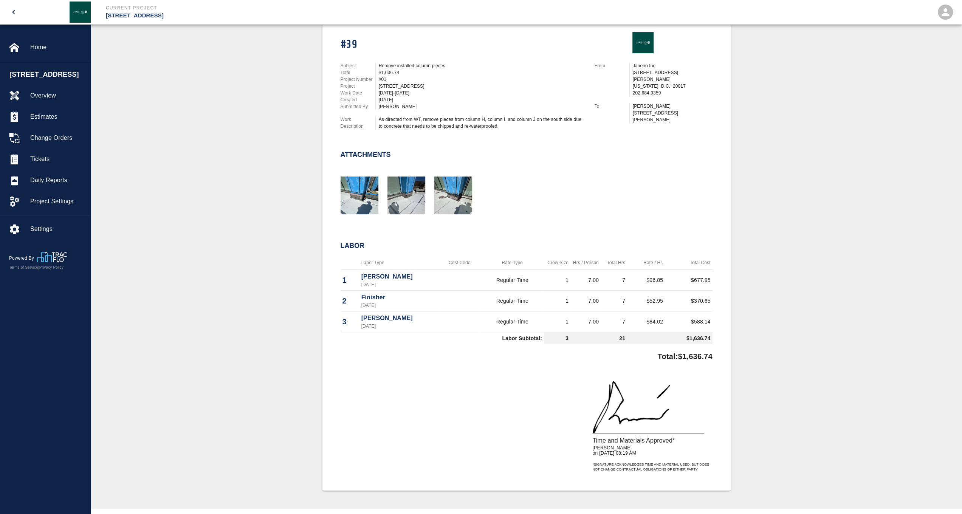
scroll to position [189, 0]
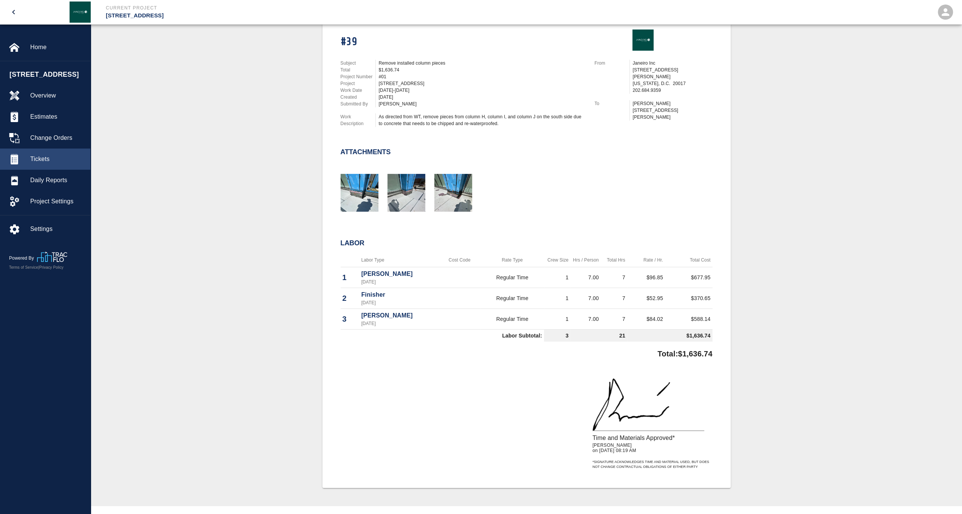
click at [60, 164] on span "Tickets" at bounding box center [57, 159] width 54 height 9
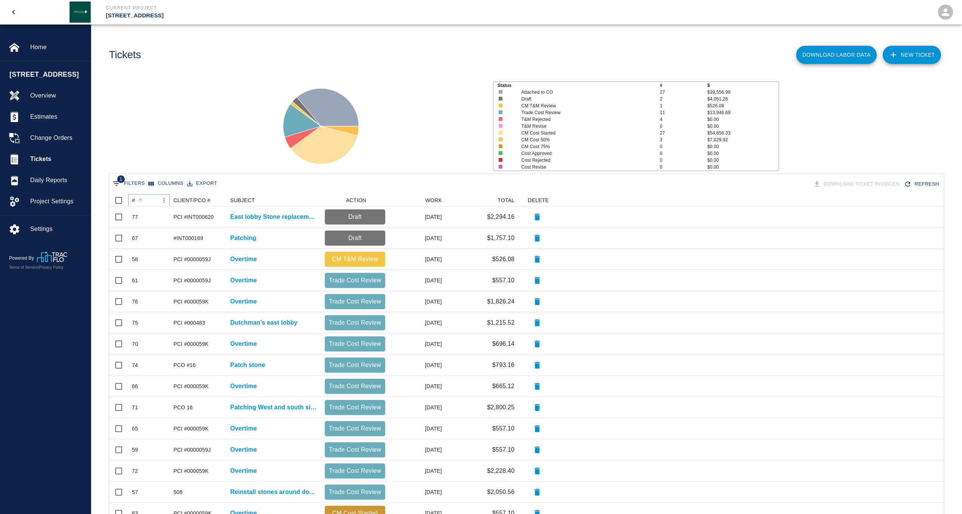
click at [136, 199] on button "Sort" at bounding box center [140, 200] width 11 height 11
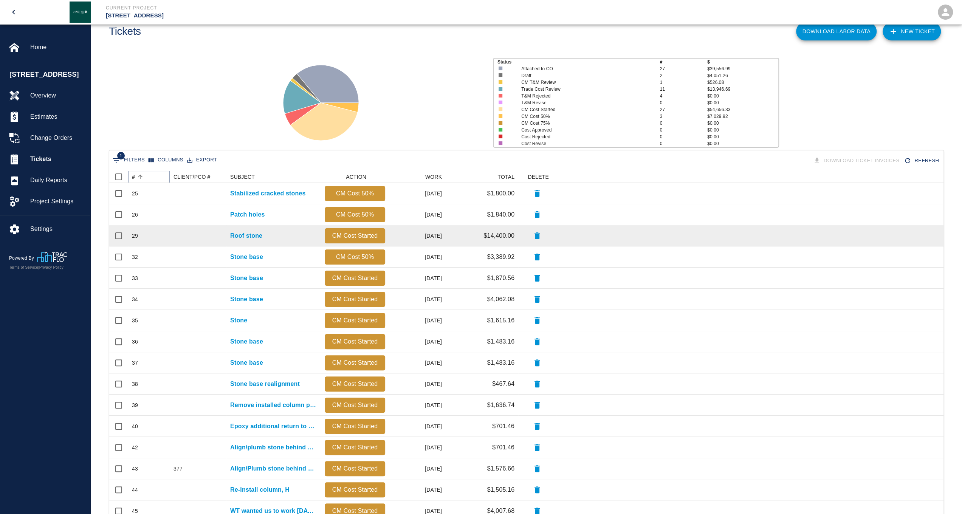
scroll to position [76, 0]
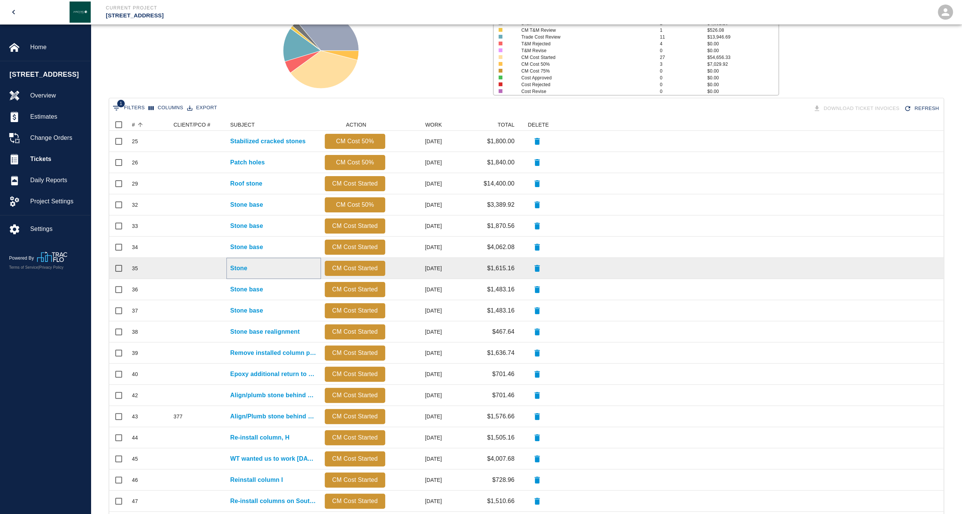
click at [240, 268] on p "Stone" at bounding box center [238, 268] width 17 height 9
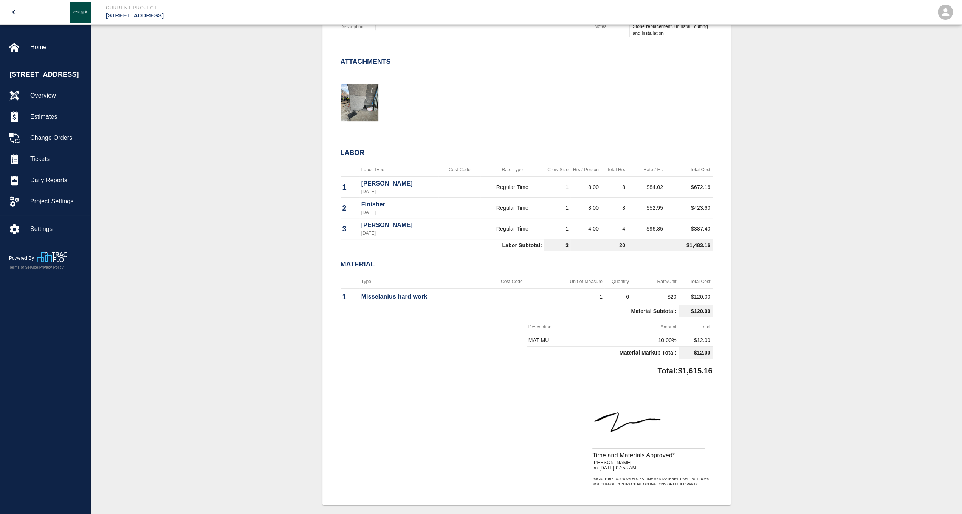
scroll to position [302, 0]
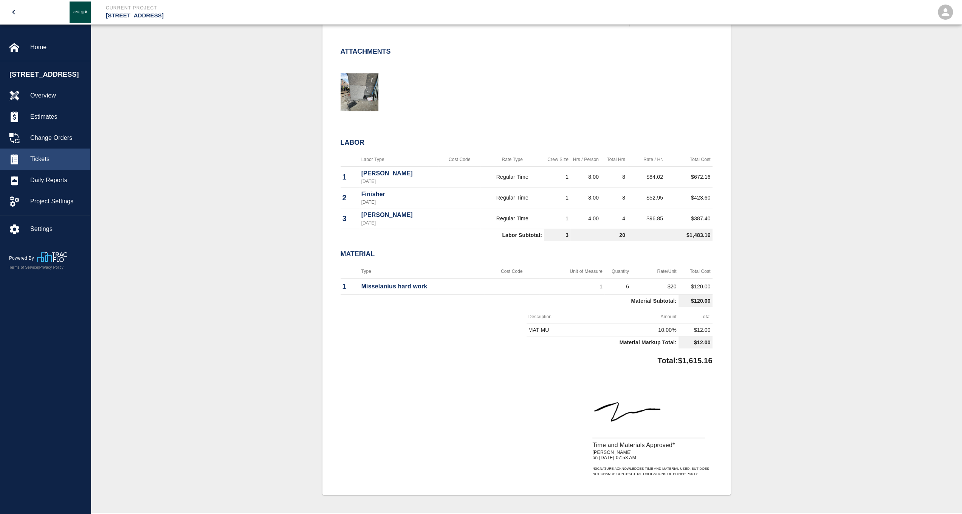
click at [47, 164] on span "Tickets" at bounding box center [57, 159] width 54 height 9
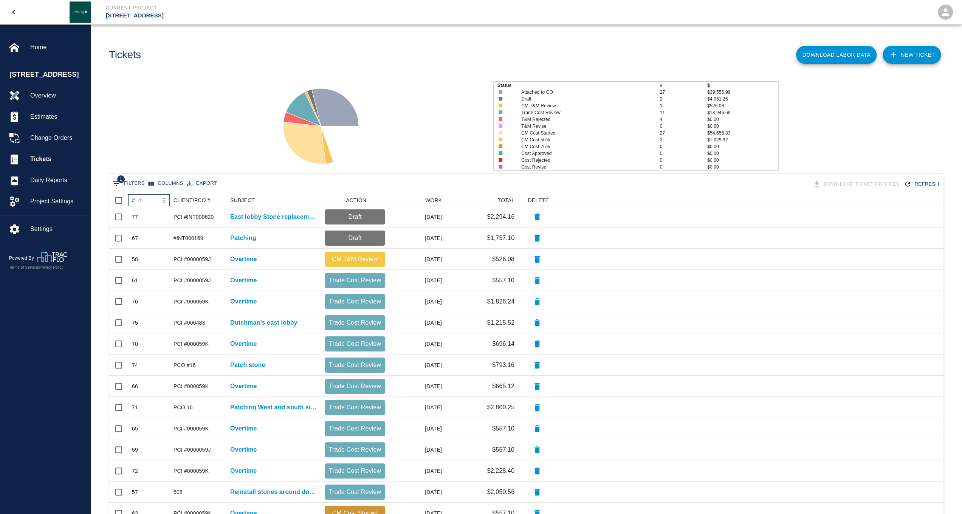
click at [133, 200] on div "#" at bounding box center [133, 200] width 3 height 12
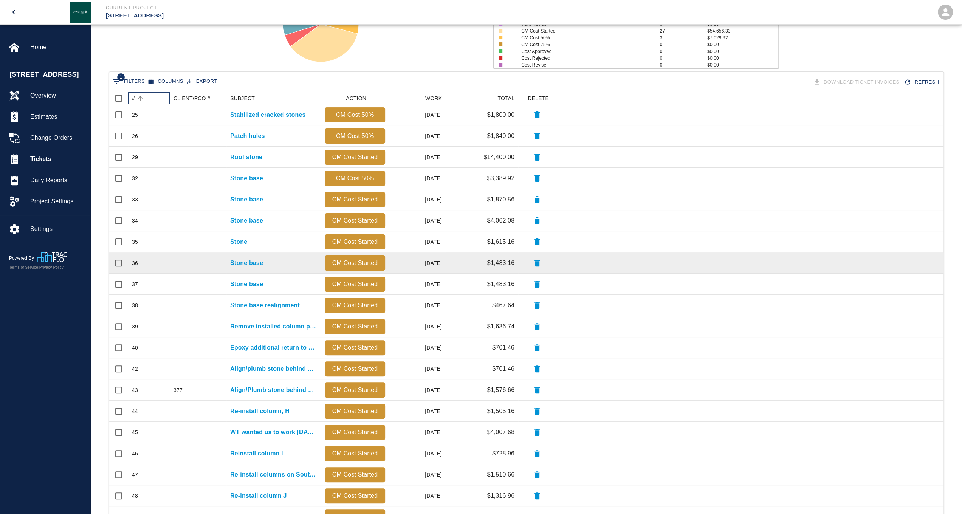
scroll to position [113, 0]
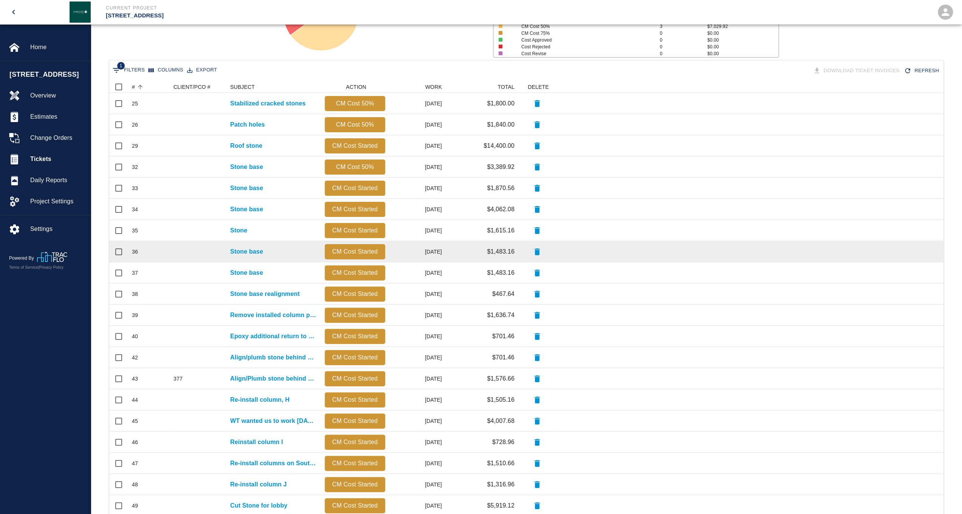
click at [545, 252] on div at bounding box center [537, 251] width 38 height 21
click at [259, 251] on p "Stone base" at bounding box center [246, 251] width 33 height 9
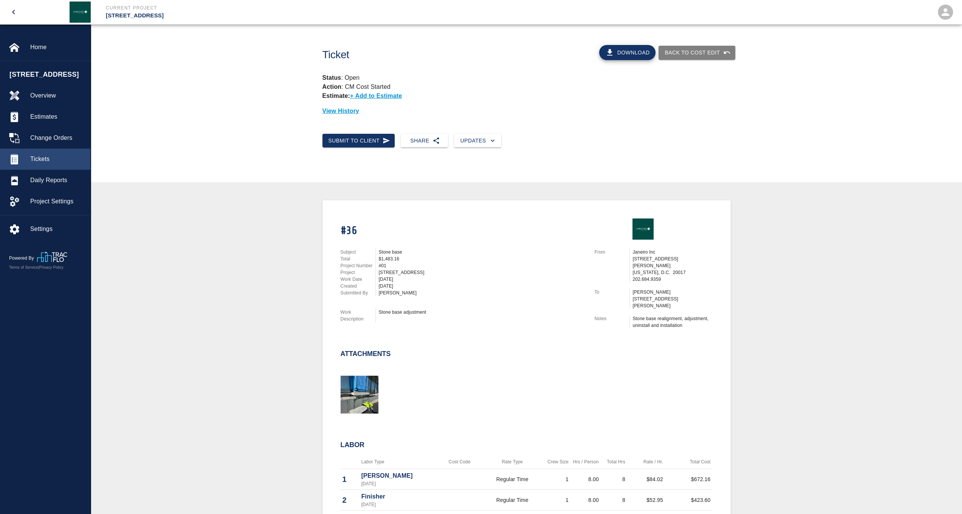
click at [52, 164] on span "Tickets" at bounding box center [57, 159] width 54 height 9
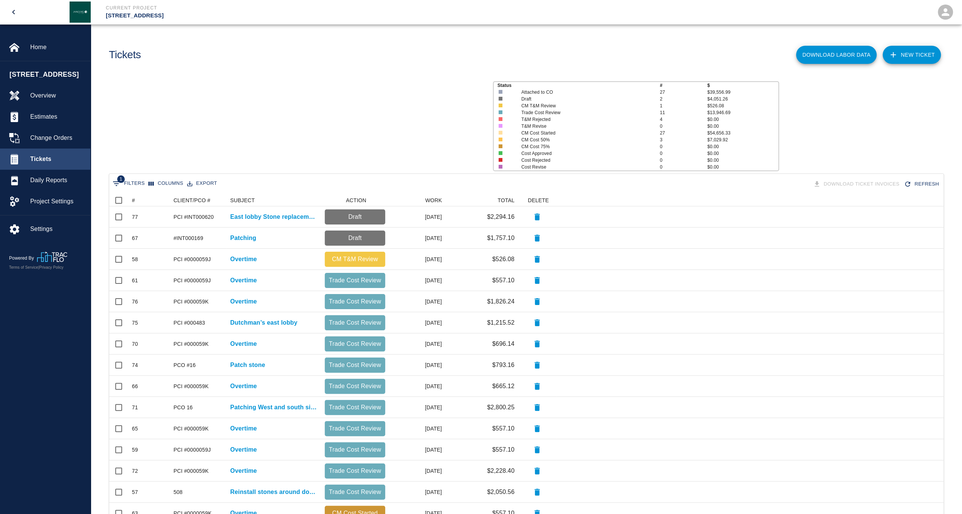
scroll to position [429, 828]
click at [139, 202] on icon "Sort" at bounding box center [140, 200] width 7 height 7
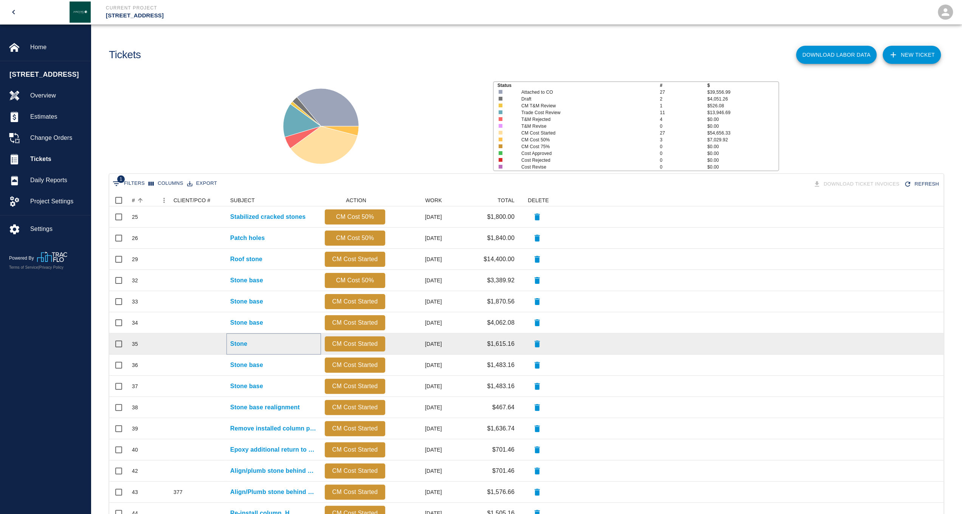
click at [238, 346] on p "Stone" at bounding box center [238, 343] width 17 height 9
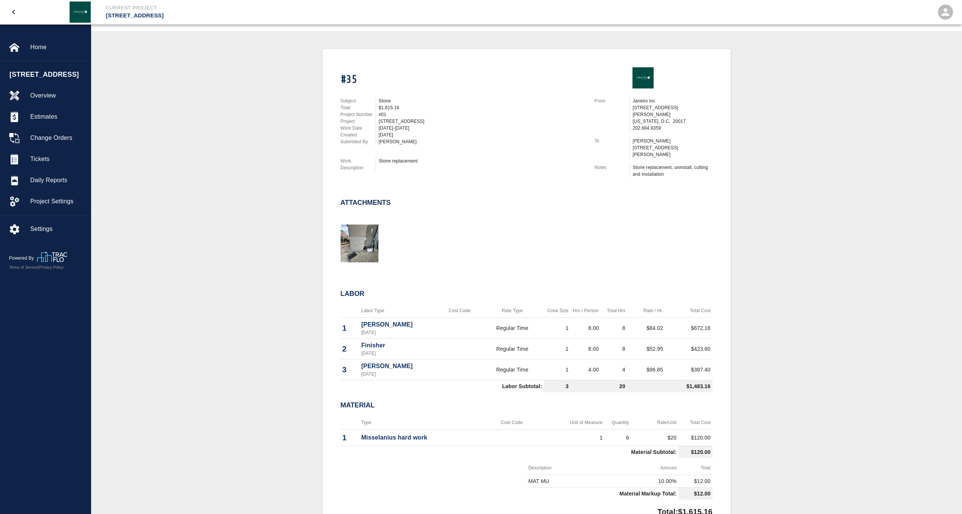
scroll to position [227, 0]
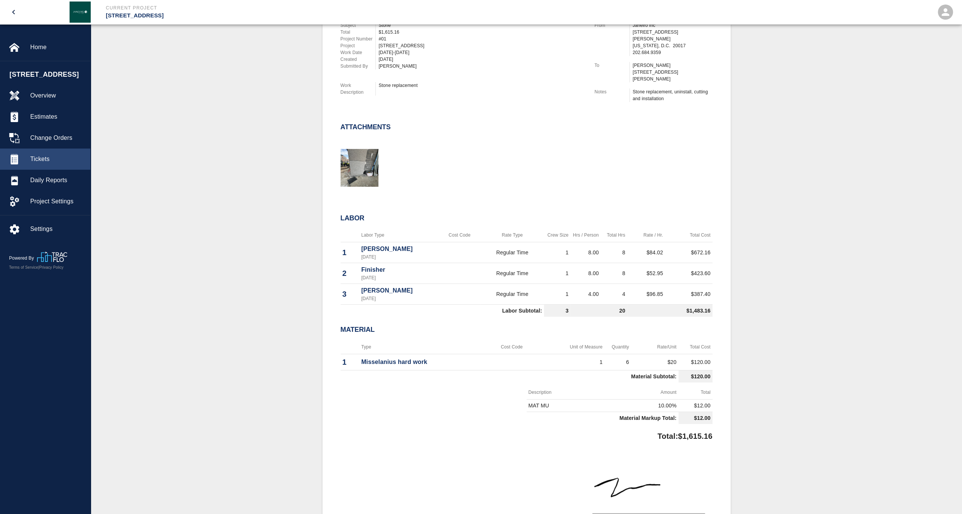
click at [48, 164] on span "Tickets" at bounding box center [57, 159] width 54 height 9
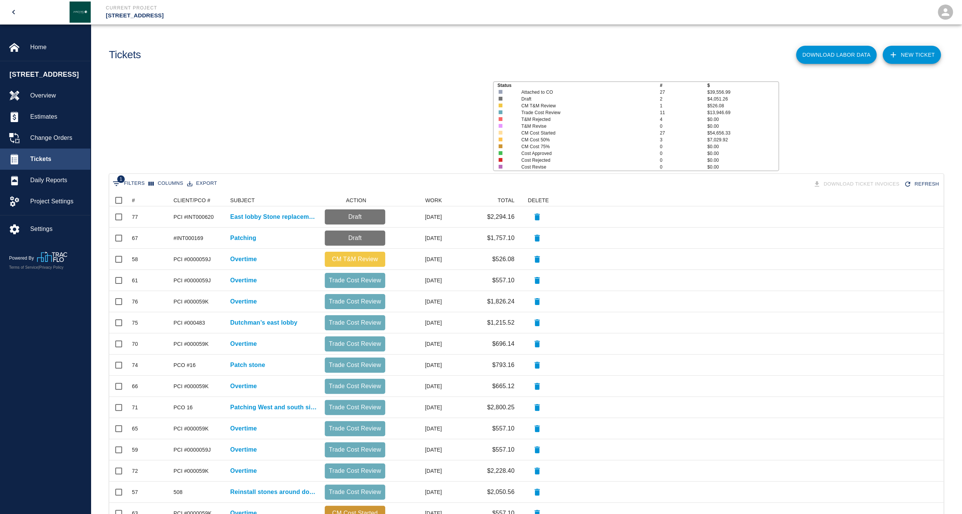
scroll to position [429, 828]
click at [134, 201] on div "#" at bounding box center [133, 200] width 3 height 12
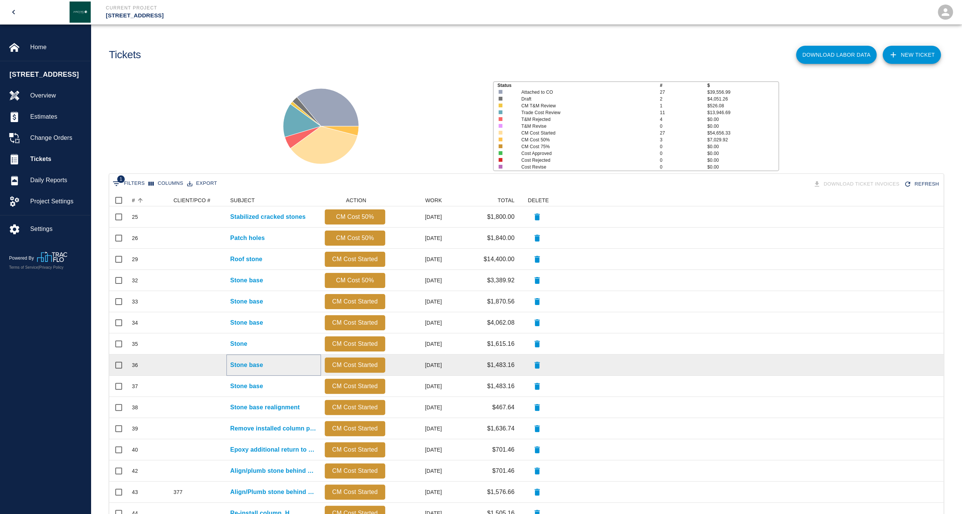
click at [249, 366] on p "Stone base" at bounding box center [246, 365] width 33 height 9
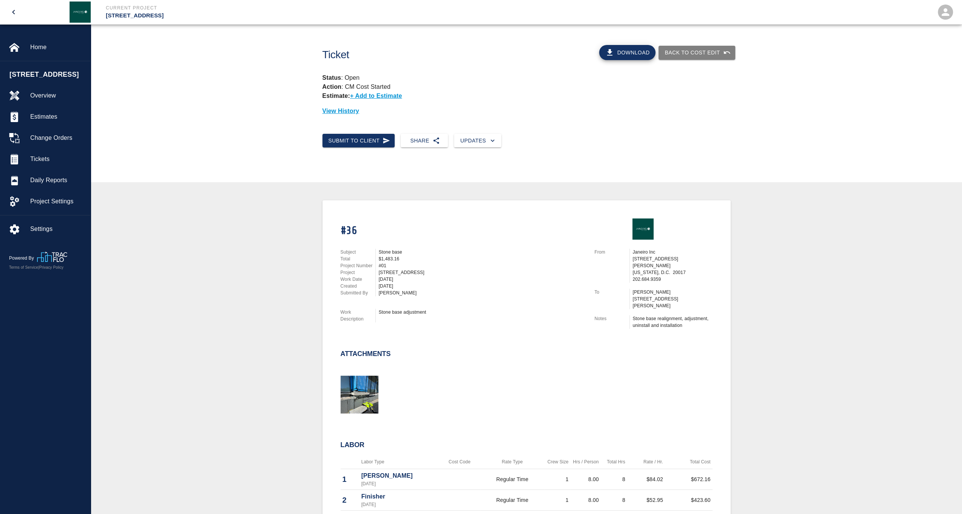
scroll to position [151, 0]
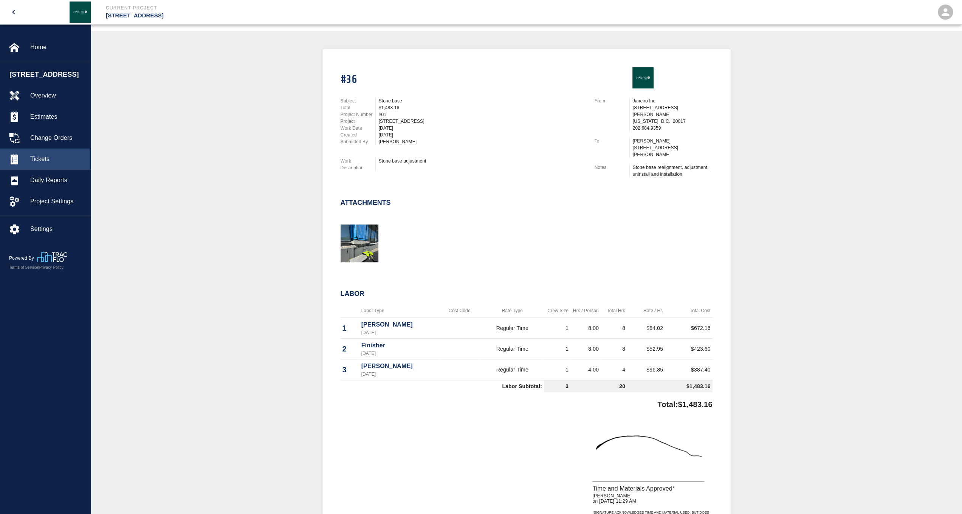
click at [37, 164] on span "Tickets" at bounding box center [57, 159] width 54 height 9
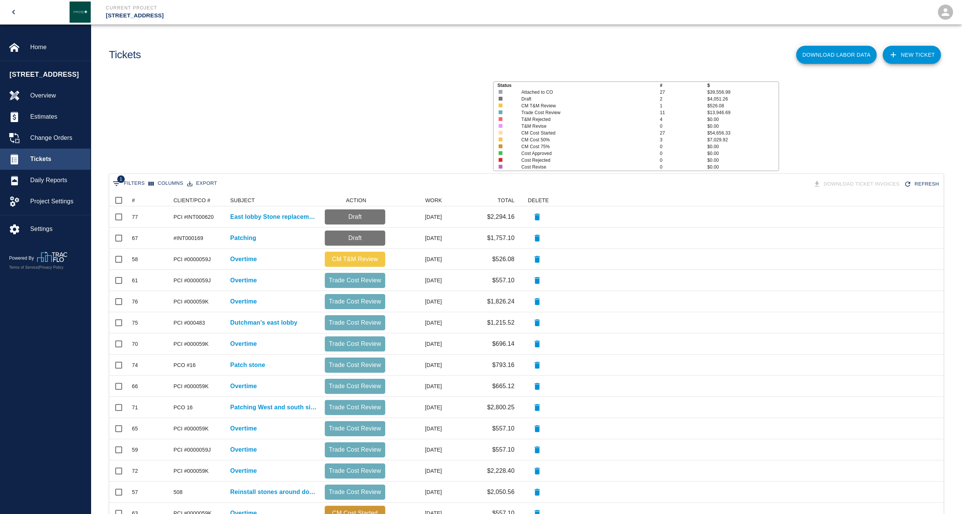
scroll to position [429, 828]
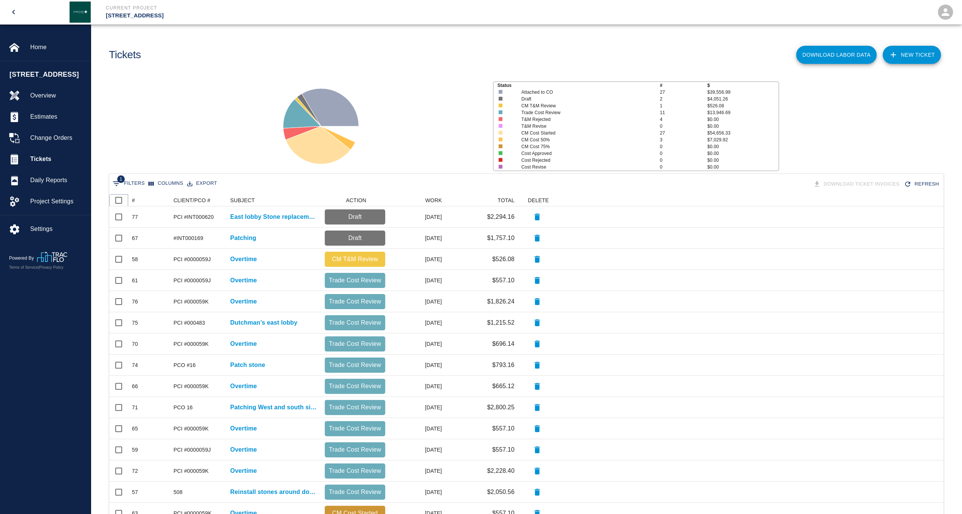
click at [130, 200] on icon at bounding box center [128, 200] width 9 height 9
click at [132, 200] on icon at bounding box center [128, 200] width 9 height 9
click at [134, 202] on div "#" at bounding box center [133, 200] width 3 height 12
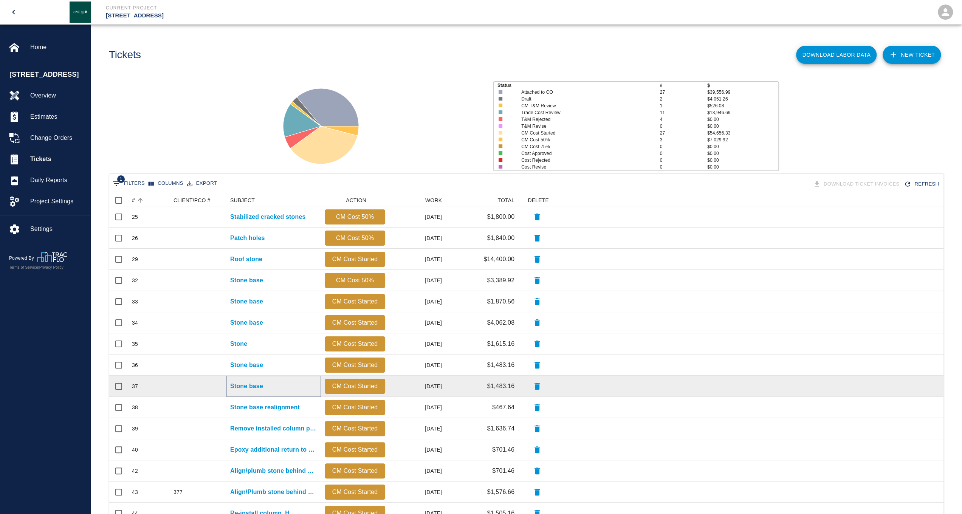
click at [252, 386] on p "Stone base" at bounding box center [246, 386] width 33 height 9
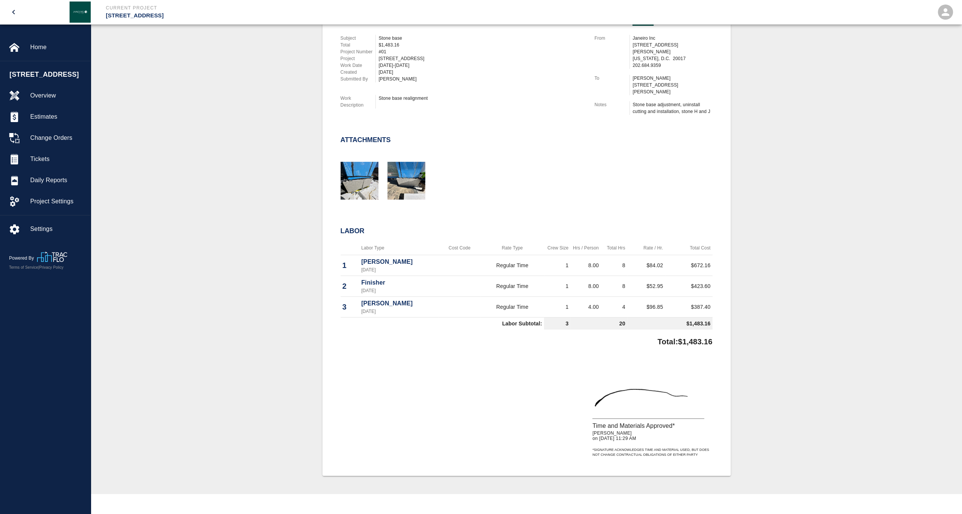
scroll to position [227, 0]
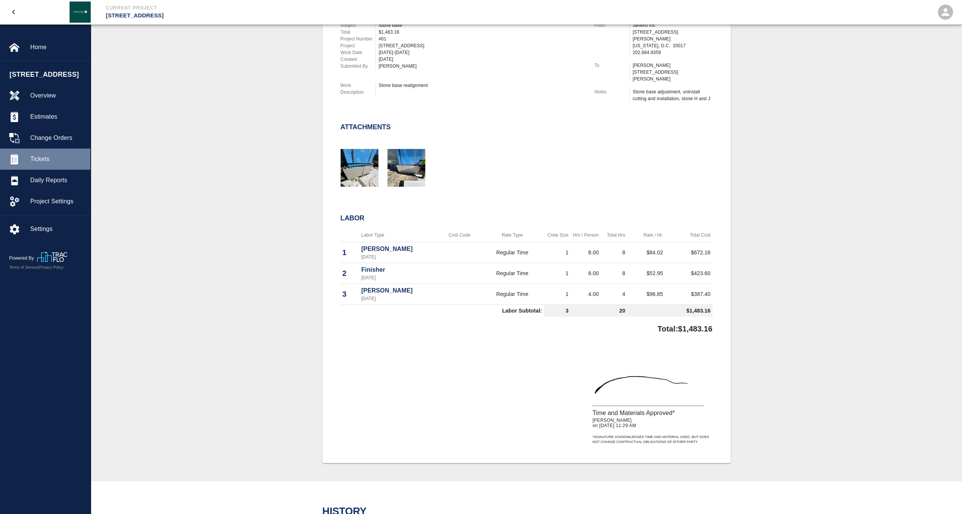
click at [45, 164] on div "Tickets" at bounding box center [45, 159] width 90 height 21
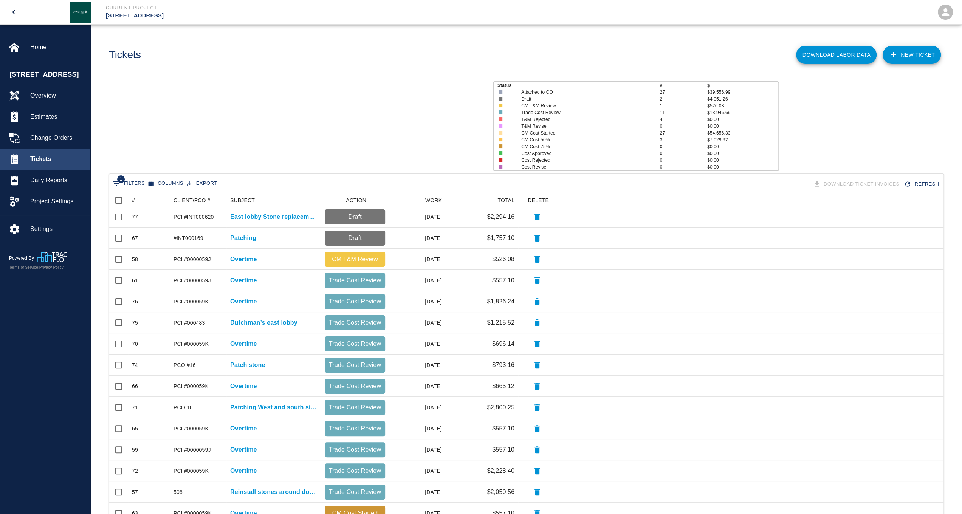
scroll to position [429, 828]
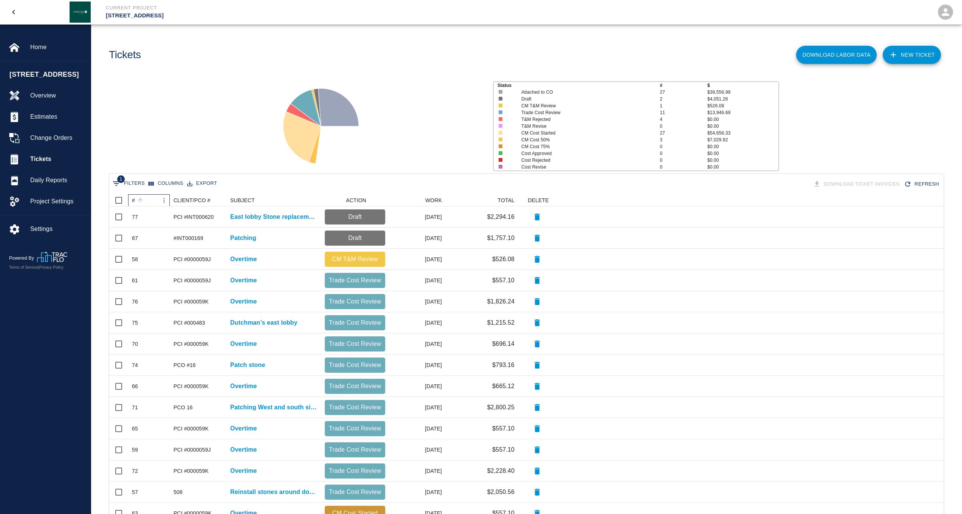
click at [133, 201] on div "#" at bounding box center [133, 200] width 3 height 12
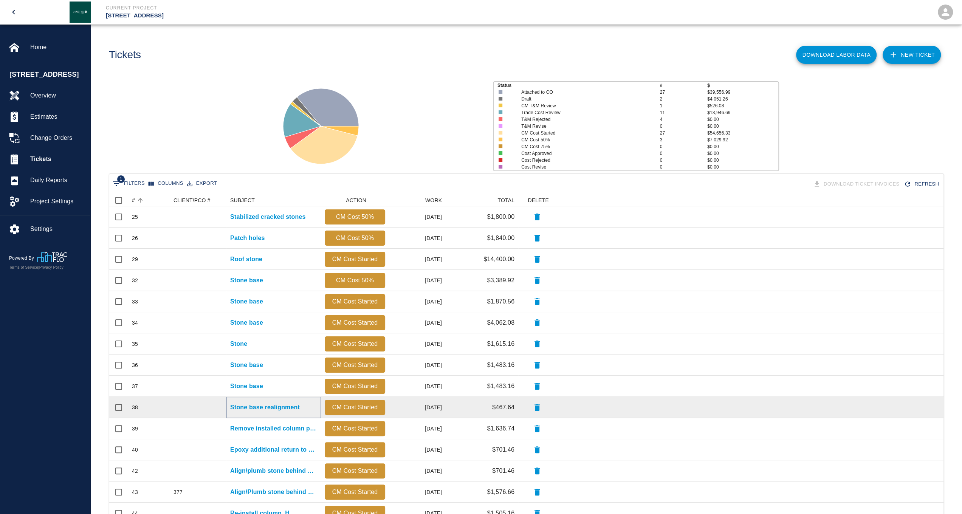
click at [254, 405] on p "Stone base realignment" at bounding box center [265, 407] width 70 height 9
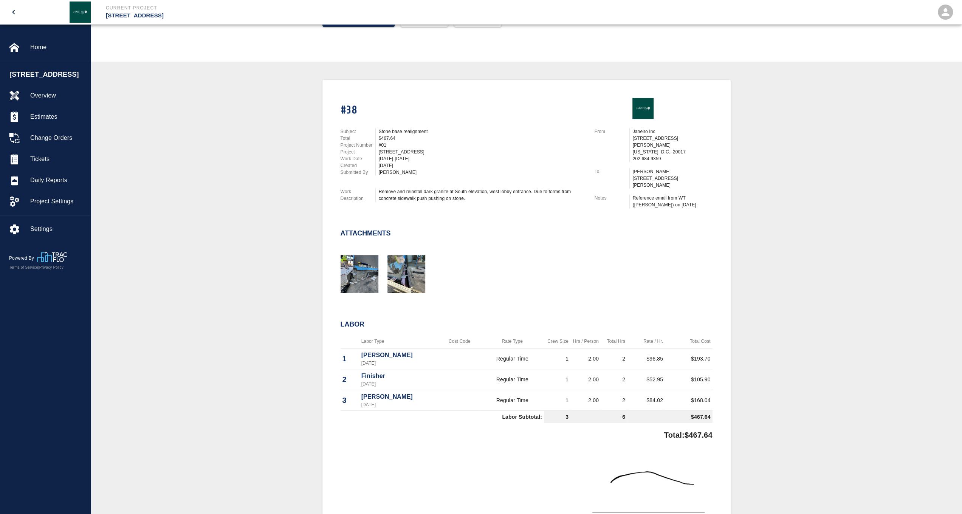
scroll to position [151, 0]
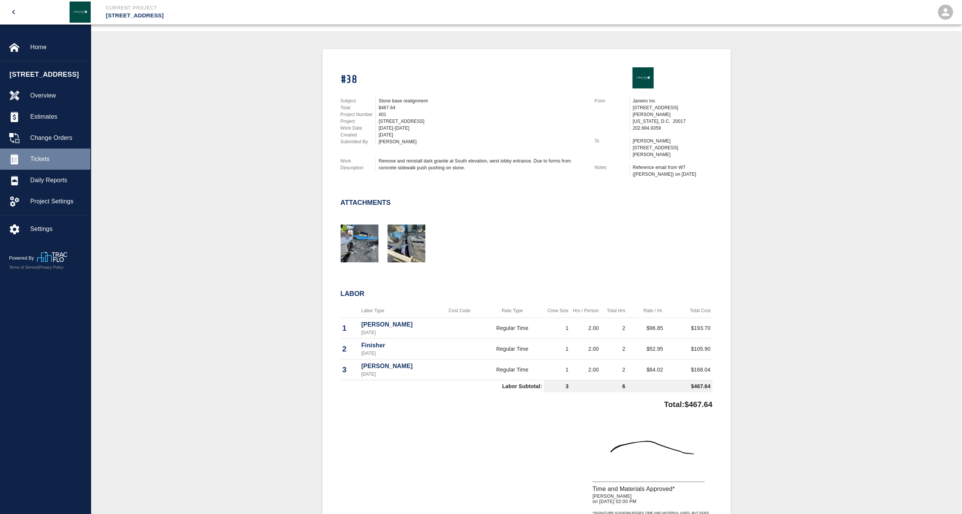
click at [25, 164] on div at bounding box center [19, 159] width 21 height 11
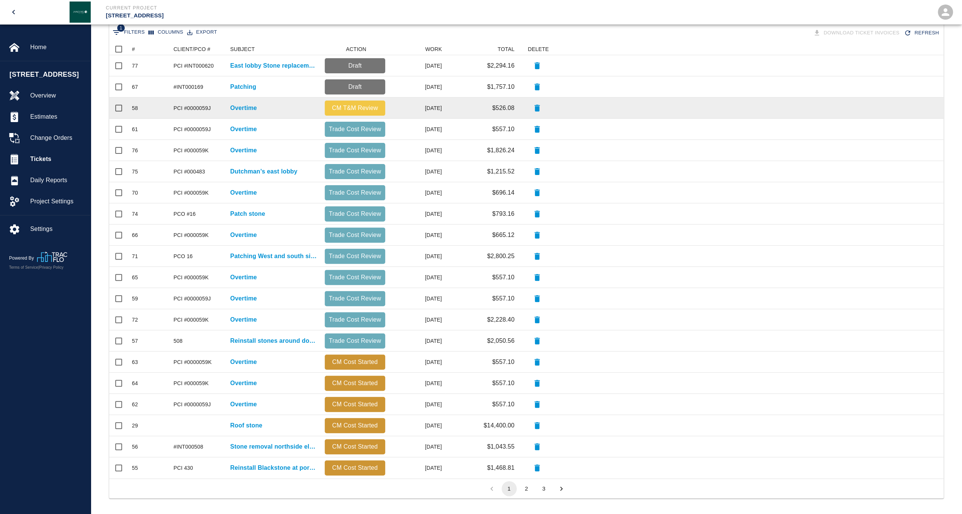
scroll to position [76, 0]
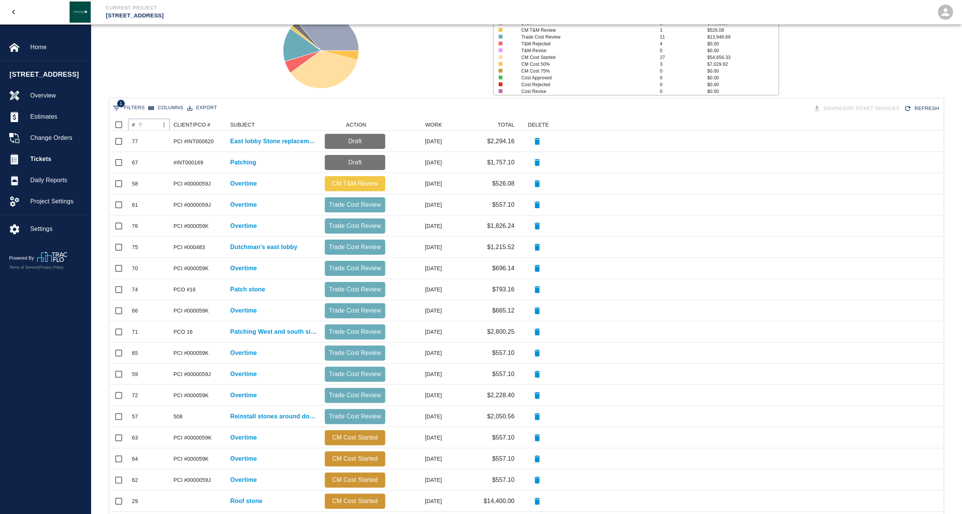
click at [137, 124] on icon "Sort" at bounding box center [140, 124] width 7 height 7
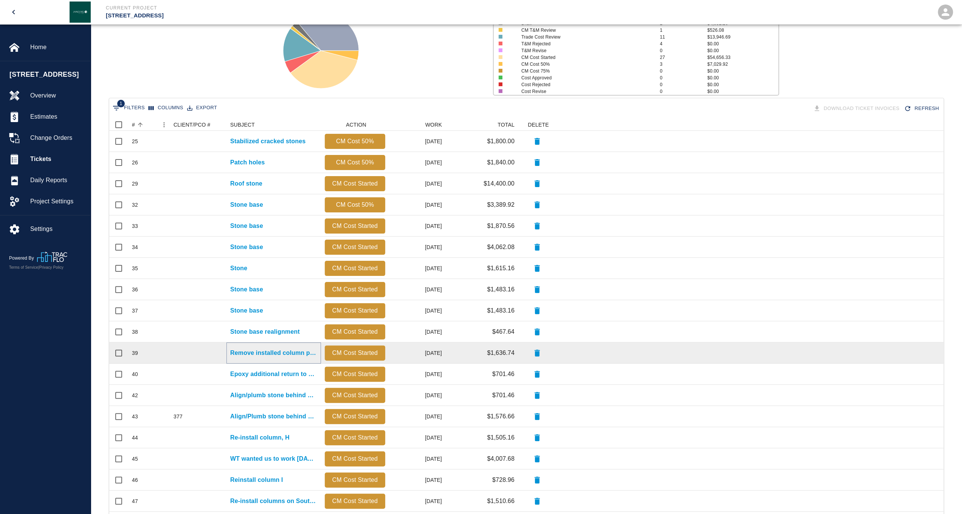
click at [295, 356] on p "Remove installed column pieces" at bounding box center [273, 352] width 87 height 9
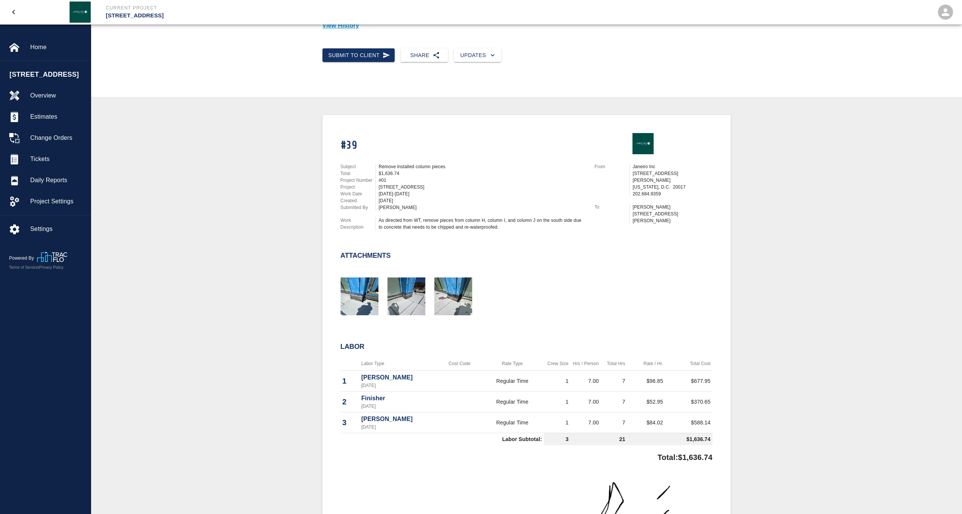
scroll to position [189, 0]
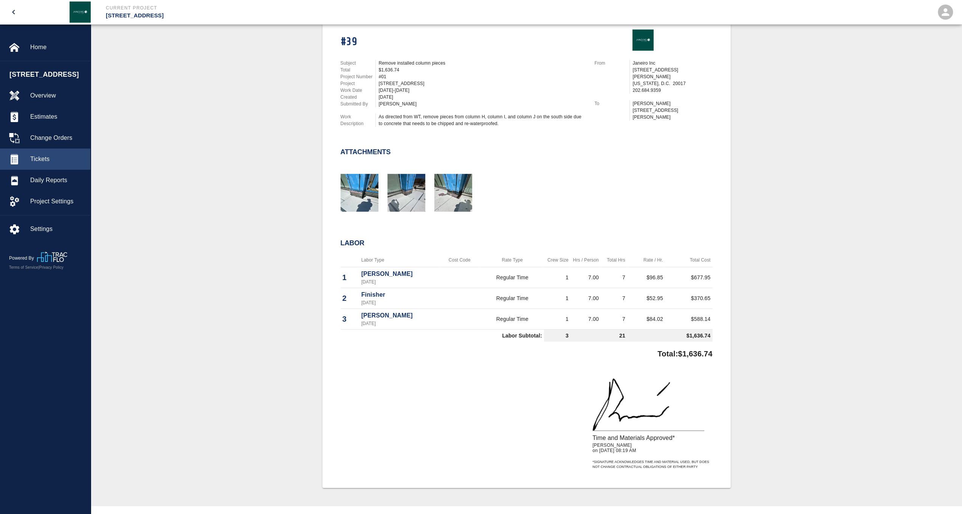
click at [41, 164] on span "Tickets" at bounding box center [57, 159] width 54 height 9
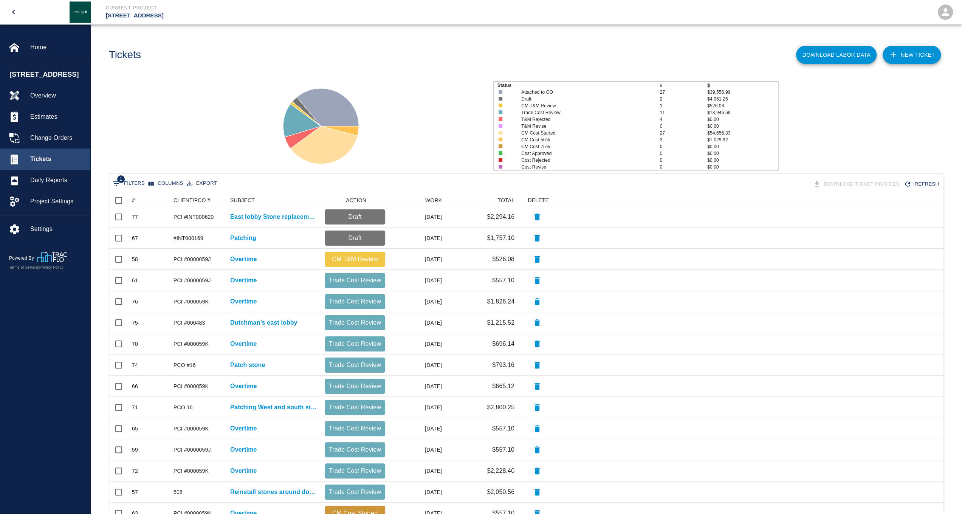
scroll to position [429, 828]
click at [45, 164] on span "Tickets" at bounding box center [57, 159] width 54 height 9
click at [131, 201] on icon at bounding box center [128, 200] width 9 height 9
click at [134, 201] on div "#" at bounding box center [133, 200] width 3 height 12
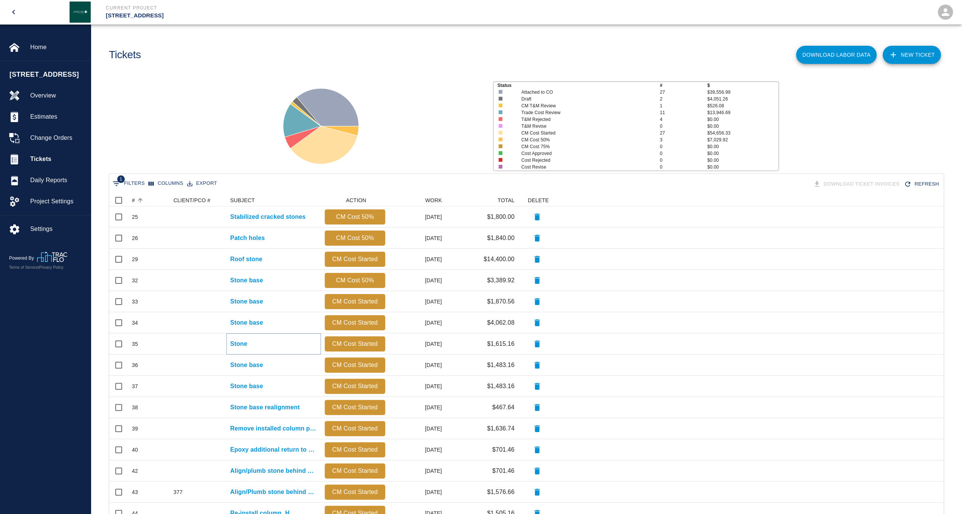
click at [243, 347] on p "Stone" at bounding box center [238, 343] width 17 height 9
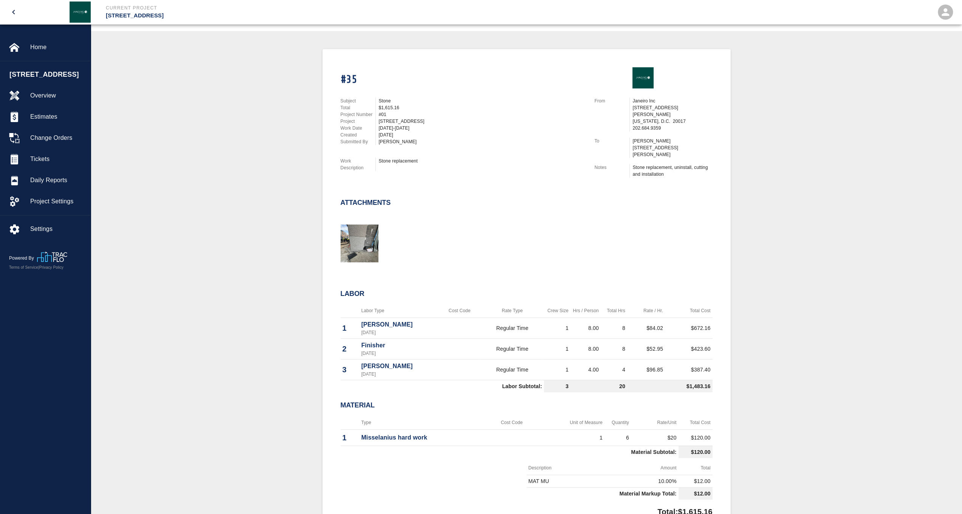
scroll to position [227, 0]
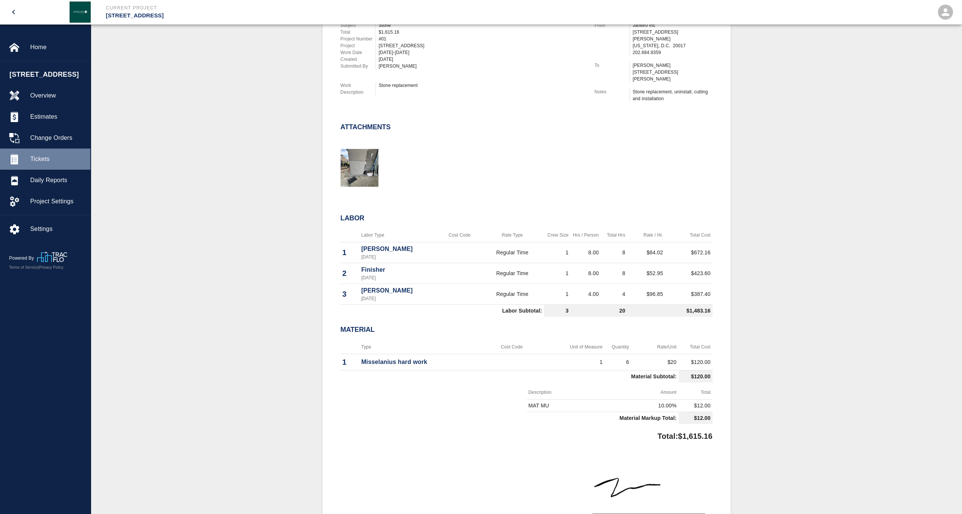
click at [55, 164] on span "Tickets" at bounding box center [57, 159] width 54 height 9
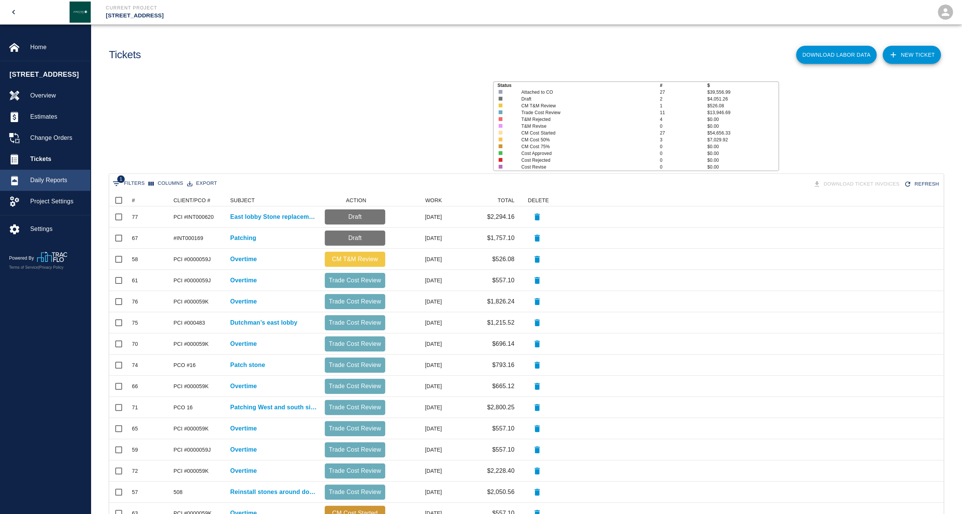
scroll to position [429, 828]
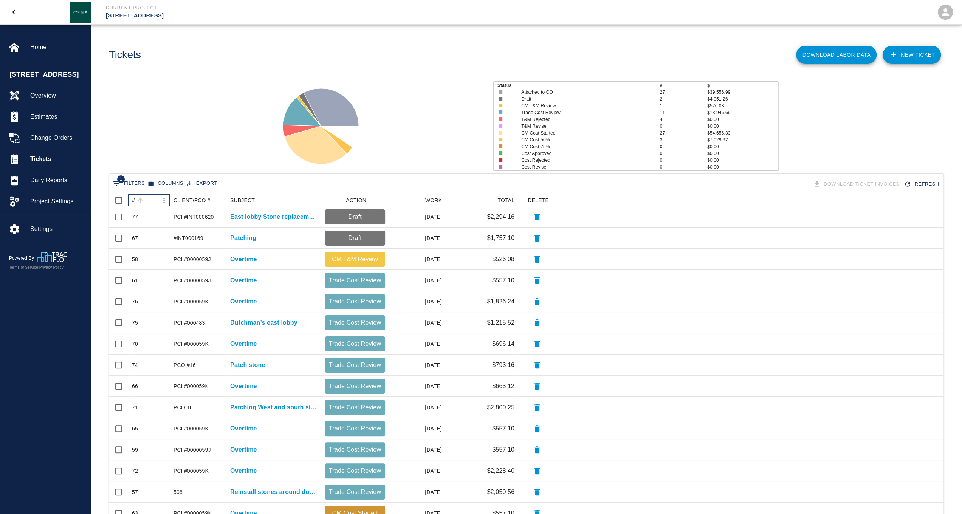
click at [133, 201] on div "#" at bounding box center [133, 200] width 3 height 12
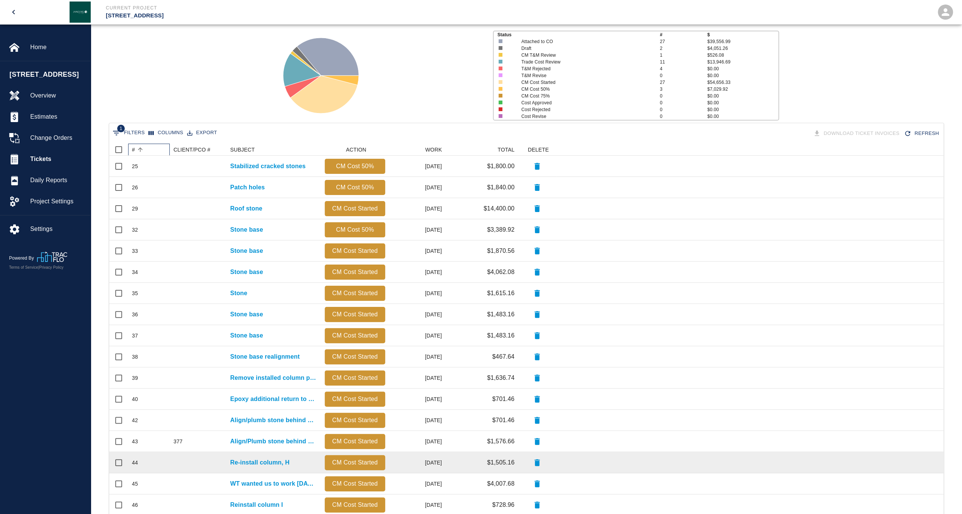
scroll to position [113, 0]
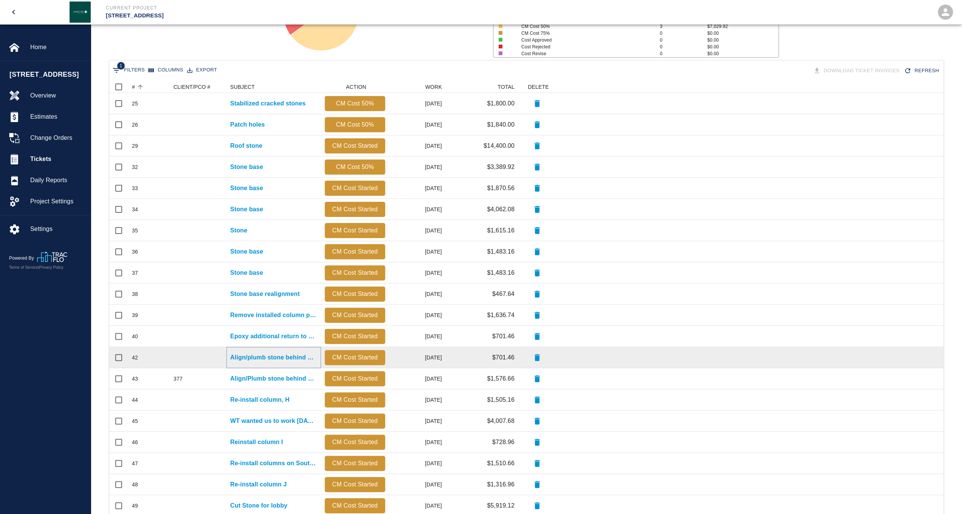
click at [265, 360] on p "Align/plumb stone behind new steel column" at bounding box center [273, 357] width 87 height 9
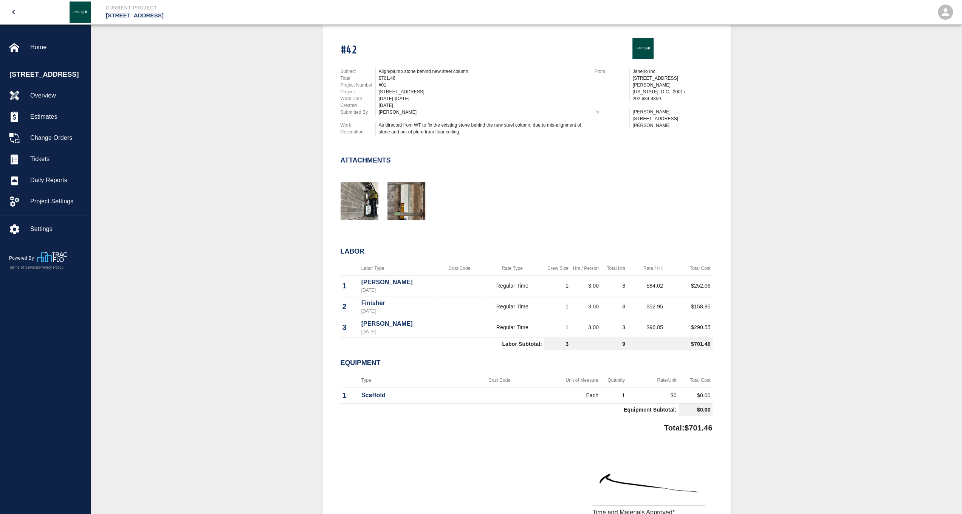
scroll to position [189, 0]
